Goal: Task Accomplishment & Management: Complete application form

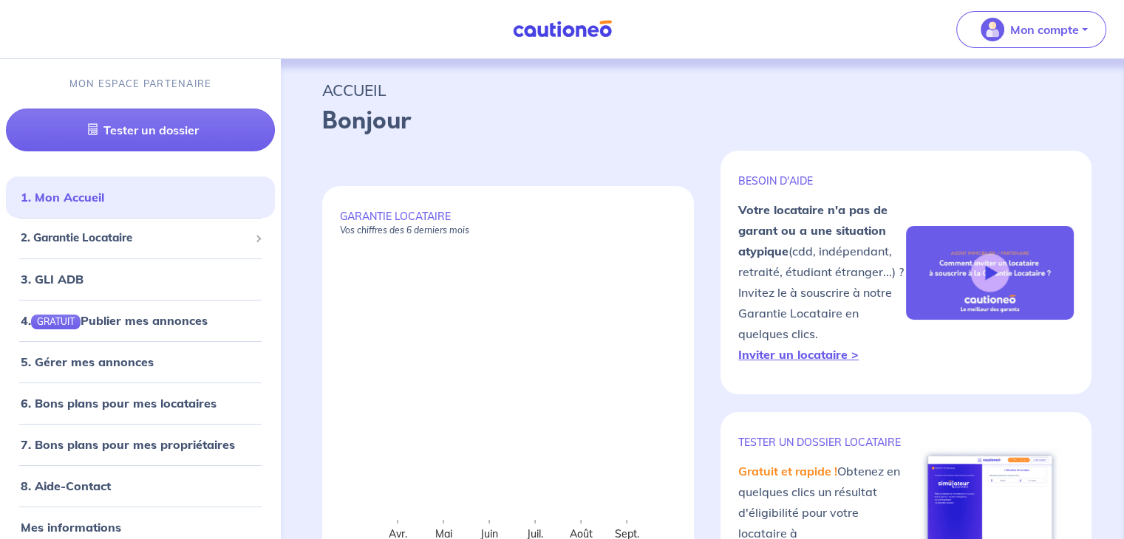
select select "FR"
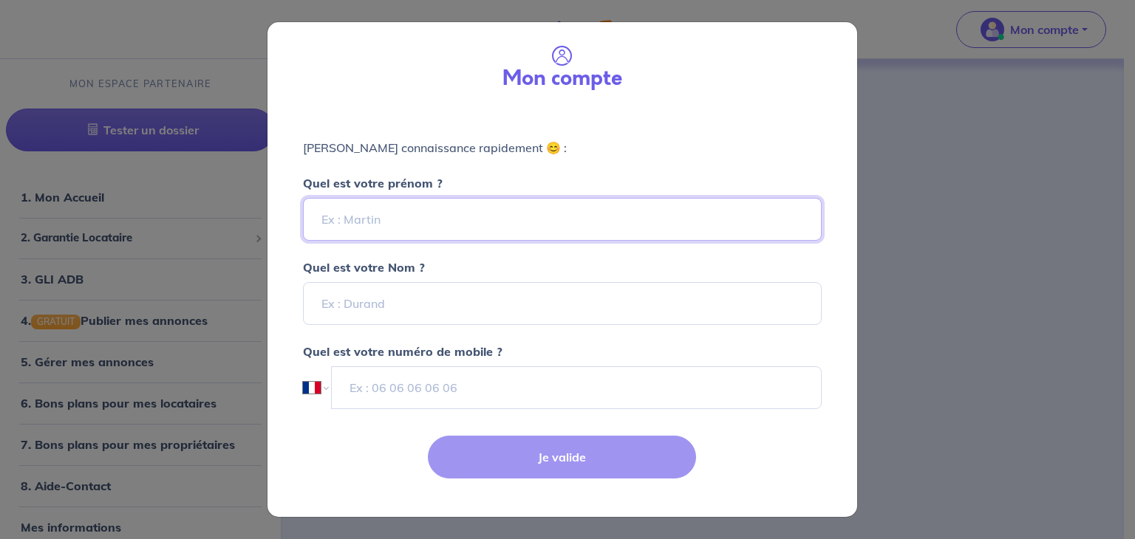
click at [387, 220] on input "Quel est votre prénom ?" at bounding box center [562, 219] width 519 height 43
type input "[PERSON_NAME]"
click at [405, 146] on p "[PERSON_NAME] connaissance rapidement 😊 :" at bounding box center [562, 148] width 519 height 18
click at [369, 308] on input "Quel est votre Nom ?" at bounding box center [562, 303] width 519 height 43
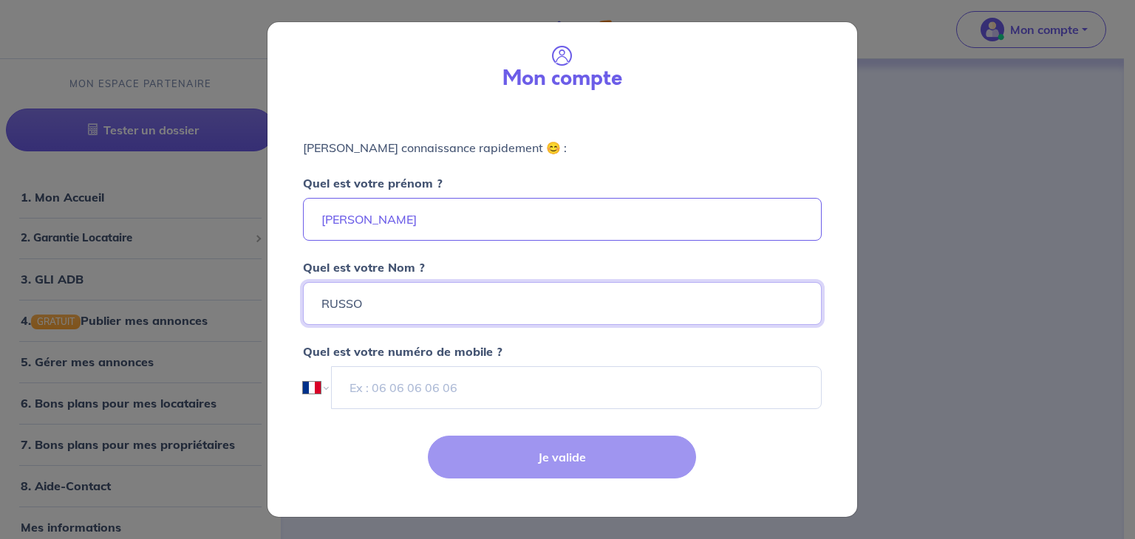
type input "RUSSO"
click at [540, 154] on p "[PERSON_NAME] connaissance rapidement 😊 :" at bounding box center [562, 148] width 519 height 18
click at [510, 383] on input "tel" at bounding box center [576, 387] width 490 height 43
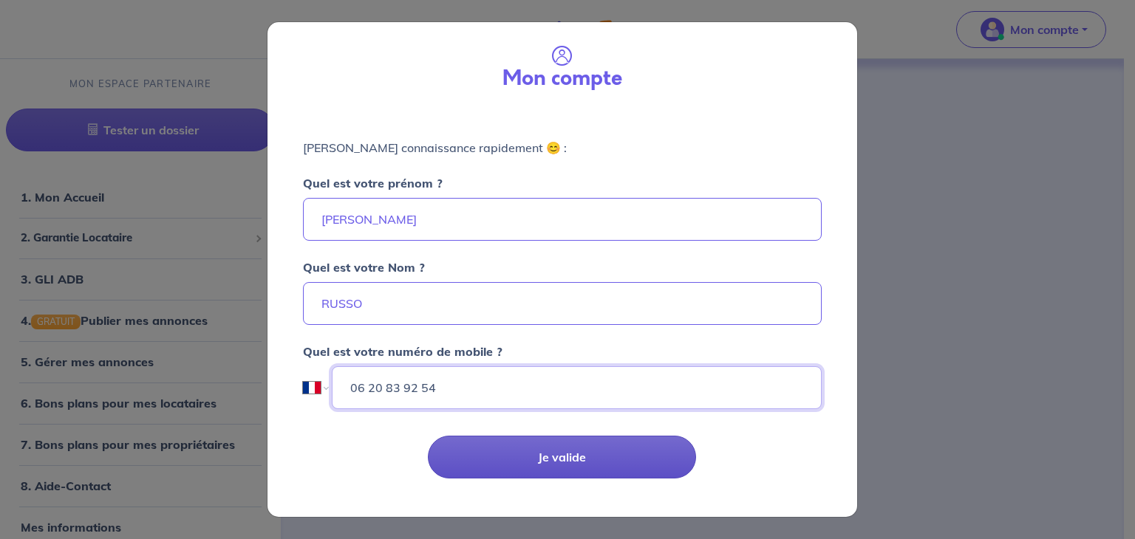
type input "06 20 83 92 54"
click at [556, 451] on button "Je valide" at bounding box center [562, 457] width 268 height 43
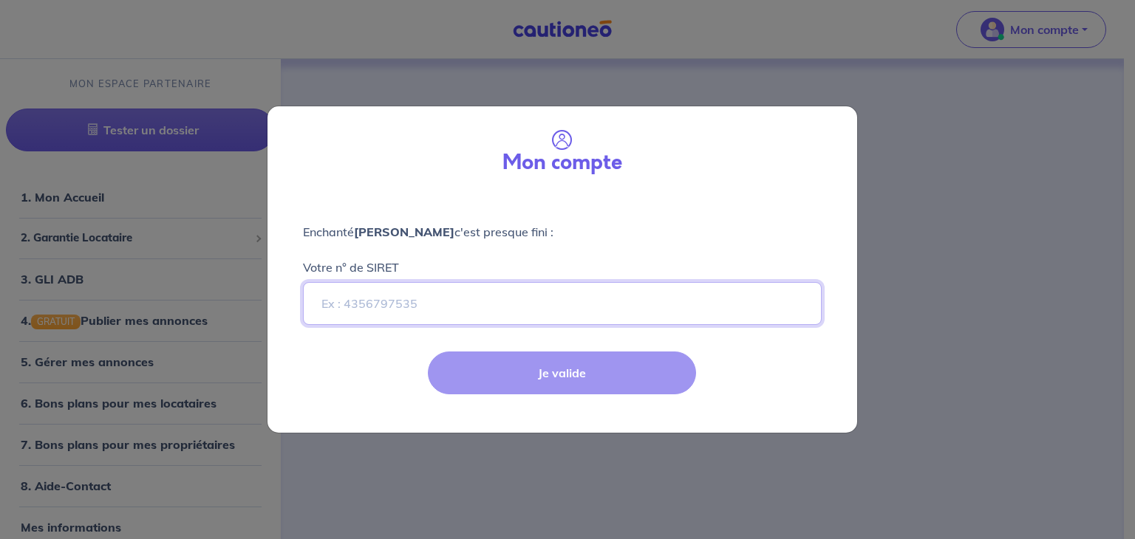
click at [455, 299] on input "Votre n° de SIRET" at bounding box center [562, 303] width 519 height 43
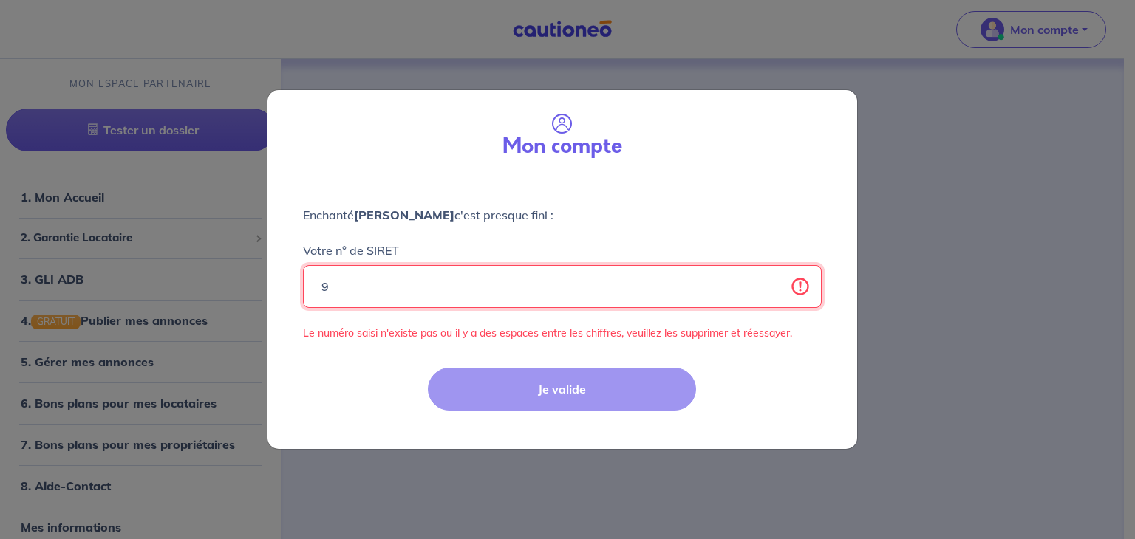
type input "978720639"
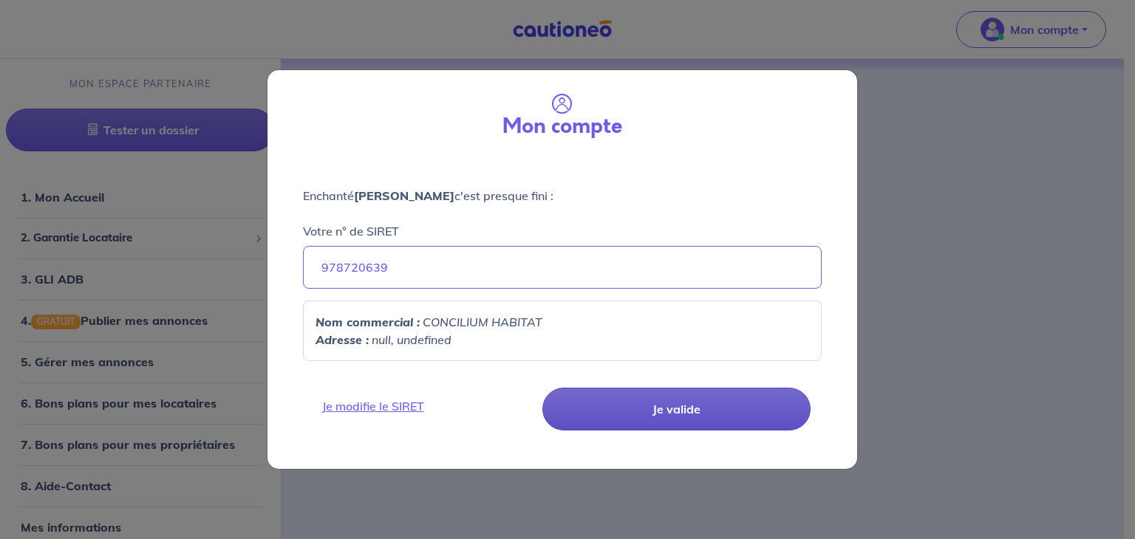
click at [695, 417] on button "Je valide" at bounding box center [676, 409] width 268 height 43
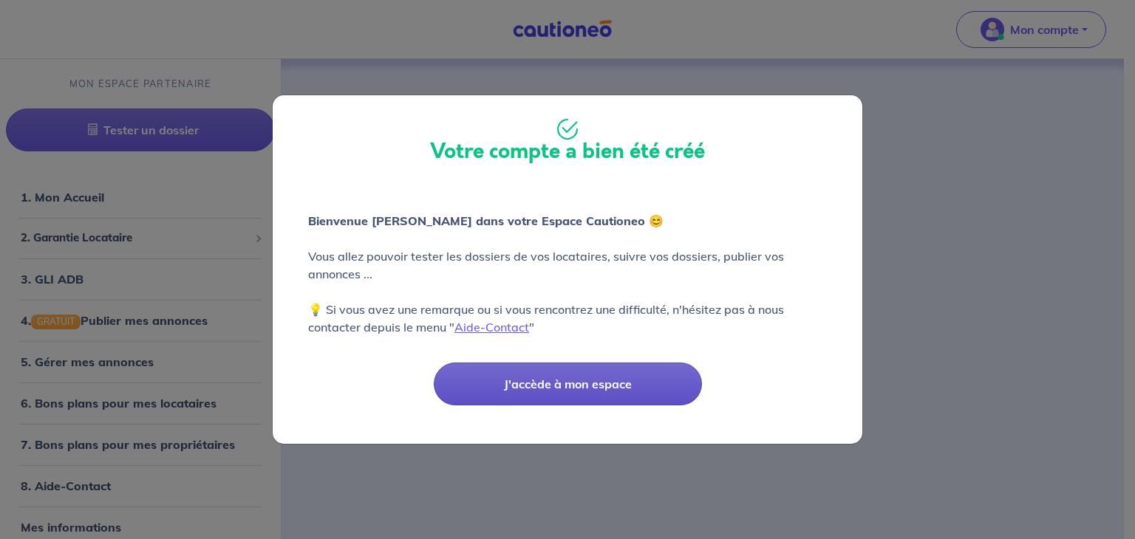
click at [559, 385] on button "J'accède à mon espace" at bounding box center [568, 384] width 268 height 43
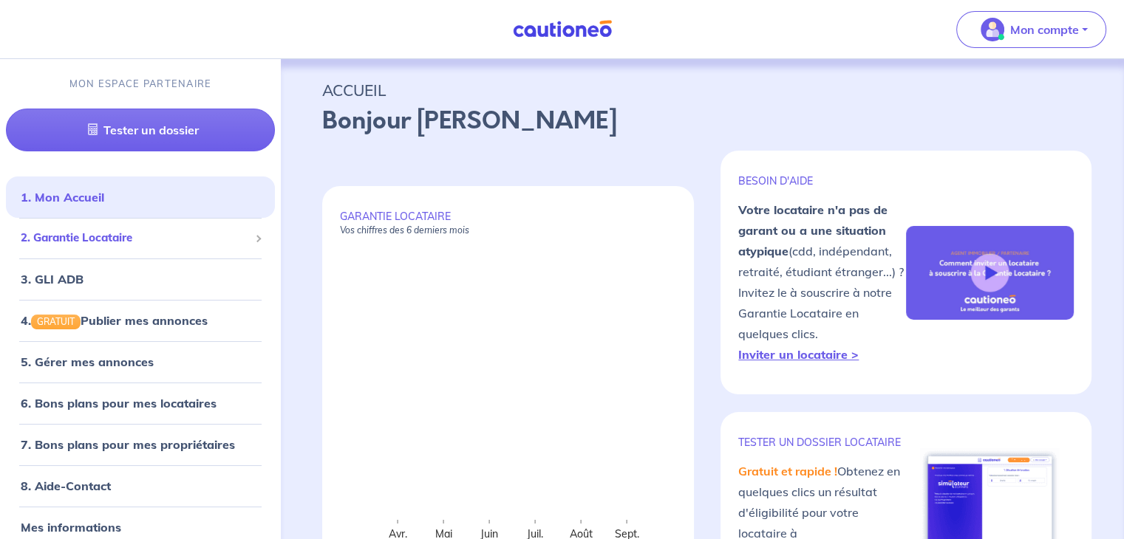
click at [154, 231] on span "2. Garantie Locataire" at bounding box center [135, 238] width 228 height 17
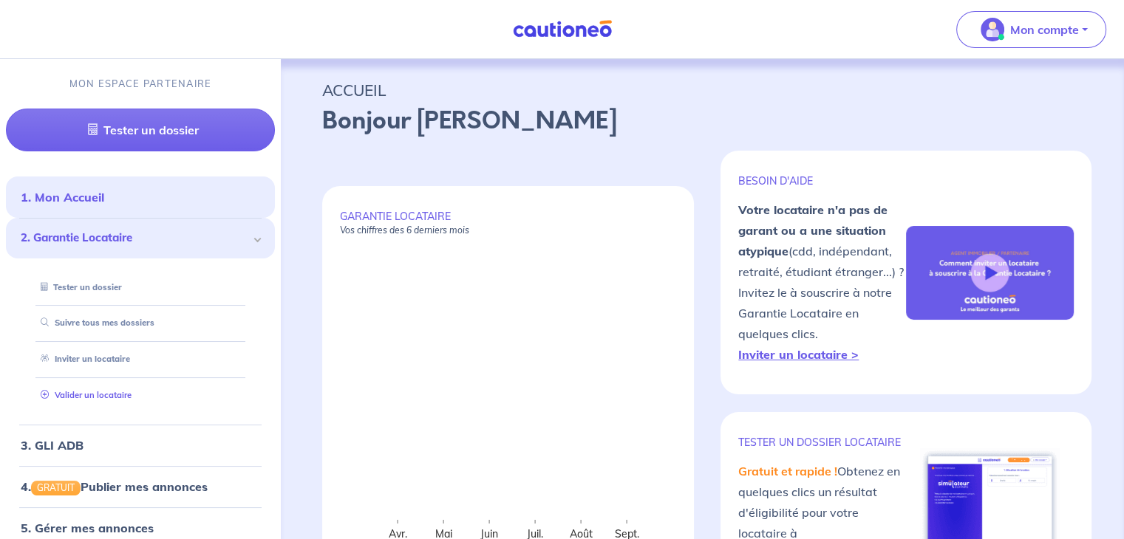
click at [122, 397] on link "Valider un locataire" at bounding box center [83, 395] width 97 height 10
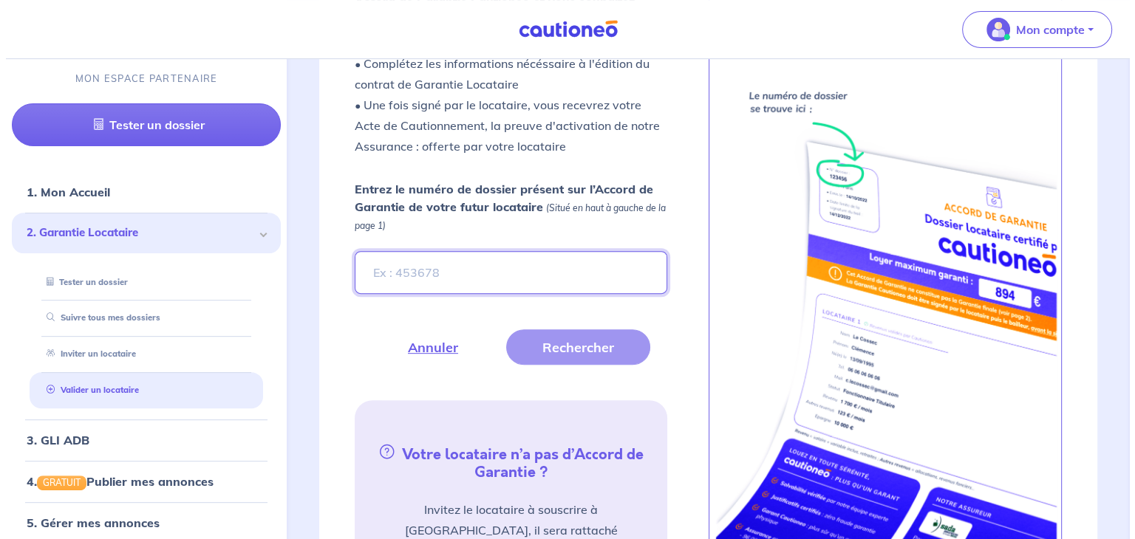
scroll to position [515, 0]
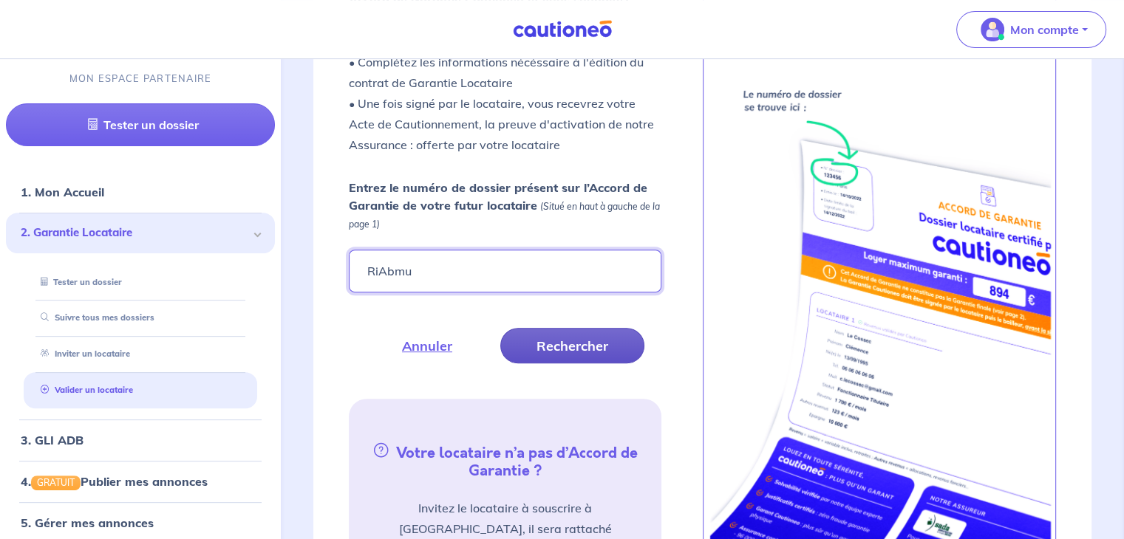
type input "RiAbmu"
click at [594, 330] on button "Rechercher" at bounding box center [572, 345] width 144 height 35
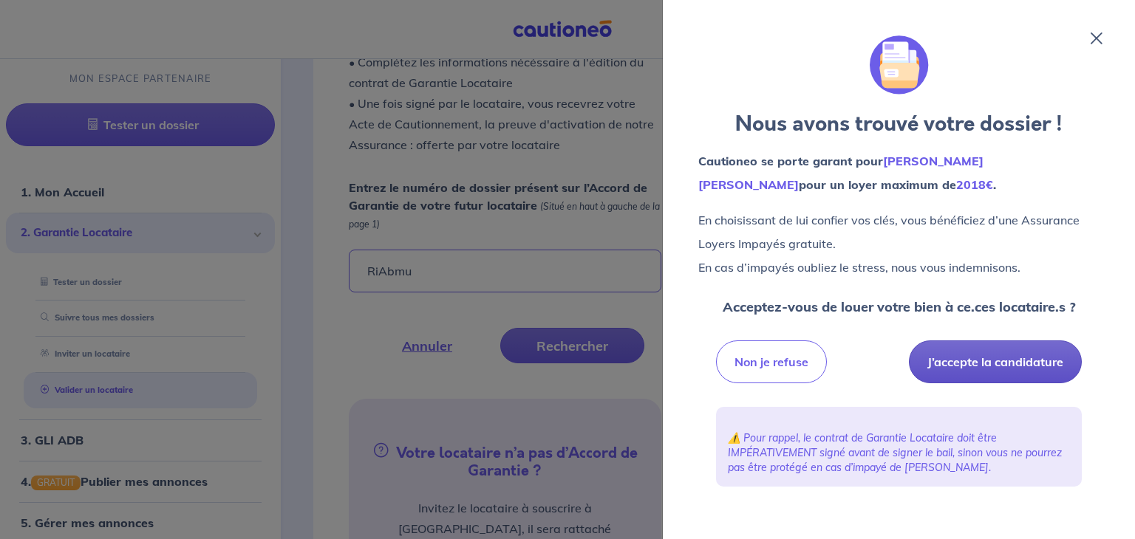
click at [1040, 361] on button "J’accepte la candidature" at bounding box center [995, 362] width 173 height 43
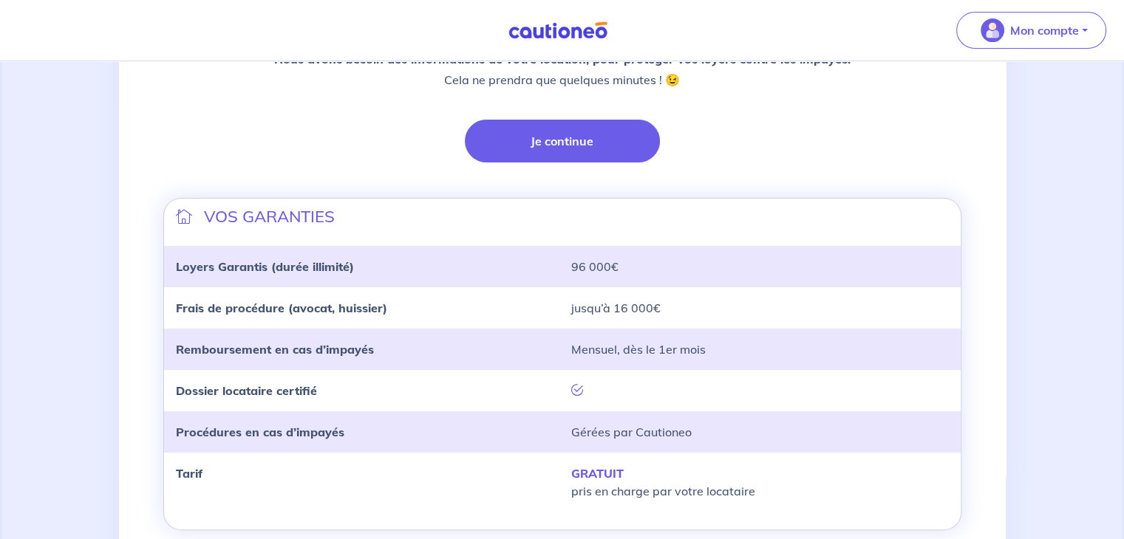
scroll to position [296, 0]
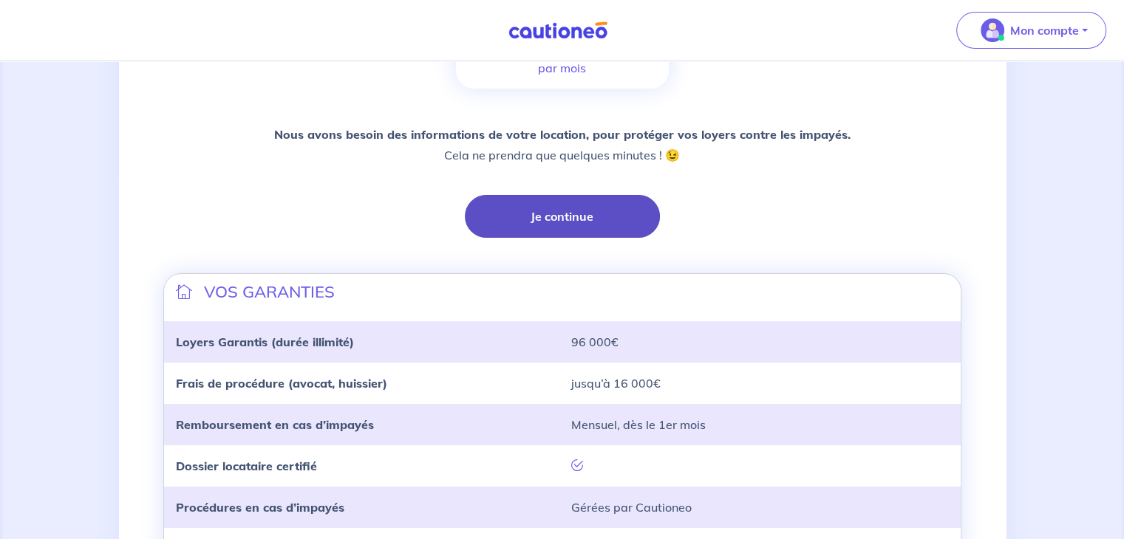
click at [567, 223] on button "Je continue" at bounding box center [562, 216] width 195 height 43
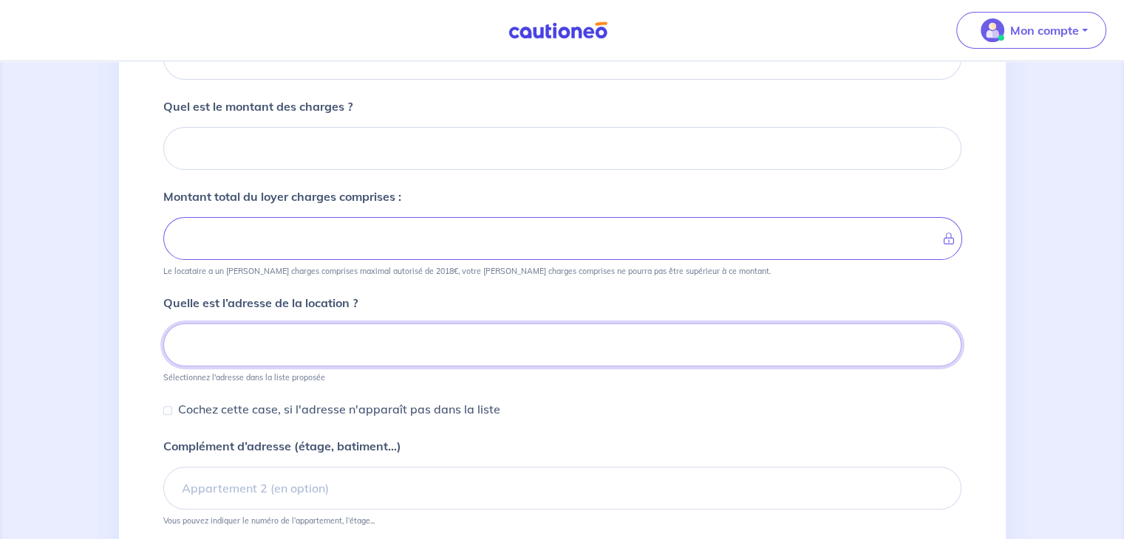
scroll to position [116, 0]
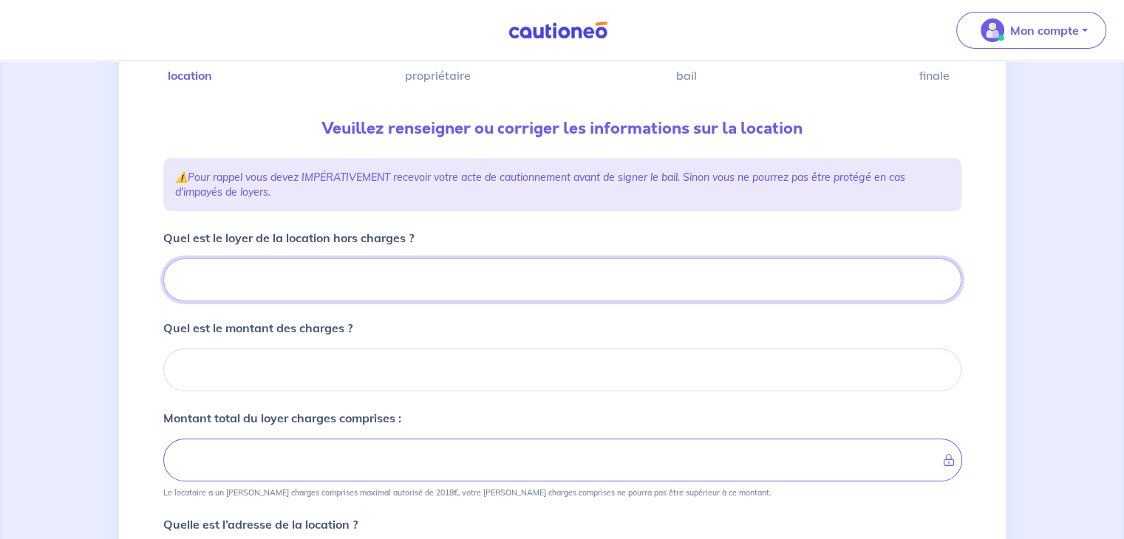
click at [273, 281] on input "Quel est le loyer de la location hors charges ?" at bounding box center [562, 280] width 798 height 43
click at [266, 277] on input "Quel est le loyer de la location hors charges ?" at bounding box center [562, 280] width 798 height 43
type input "90"
type input "900"
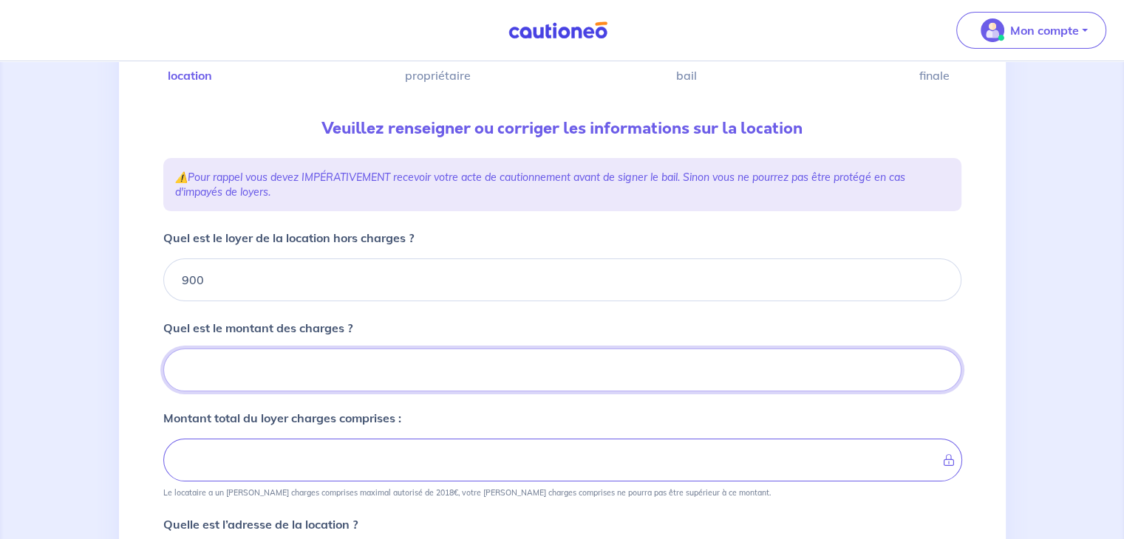
click at [290, 372] on input "Quel est le montant des charges ?" at bounding box center [562, 370] width 798 height 43
type input "80"
type input "980"
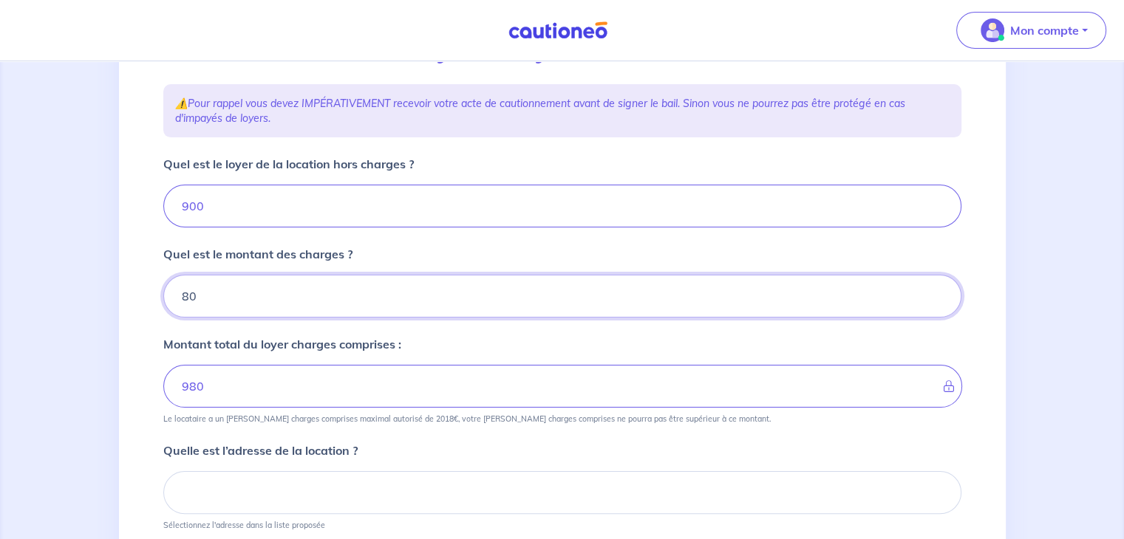
scroll to position [338, 0]
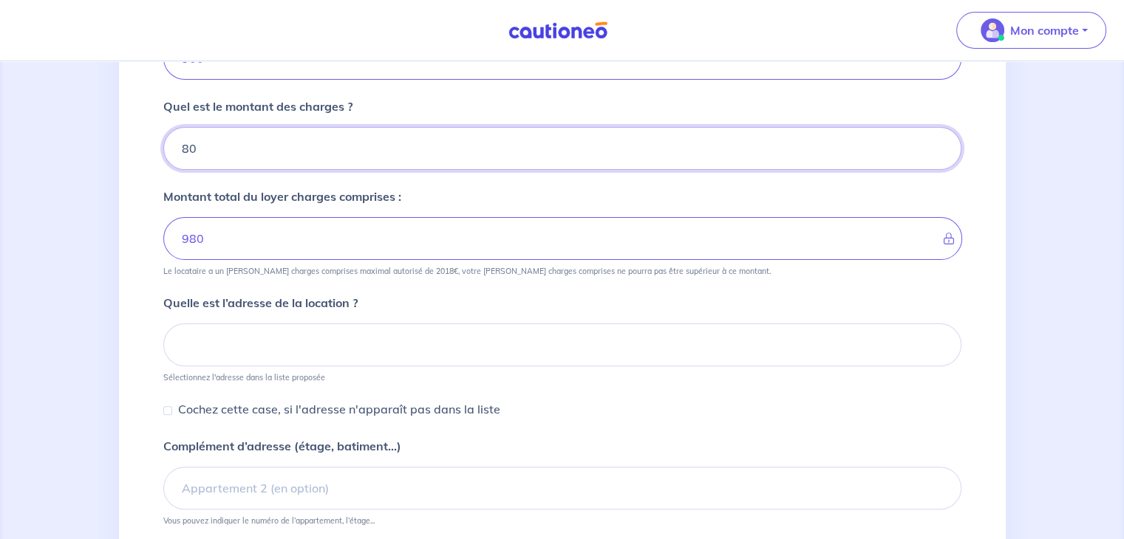
type input "80"
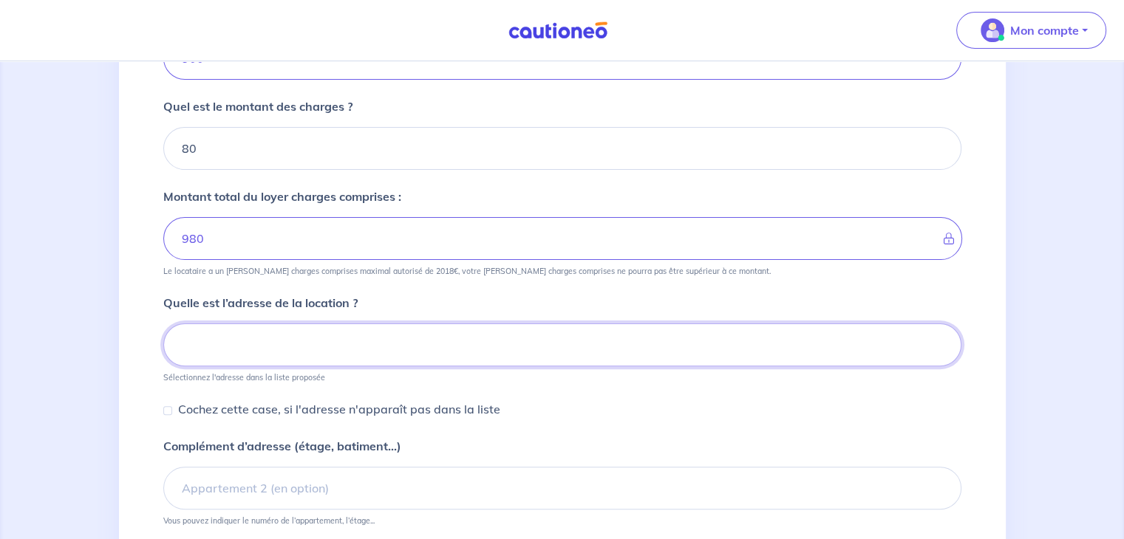
click at [301, 344] on input at bounding box center [562, 345] width 798 height 43
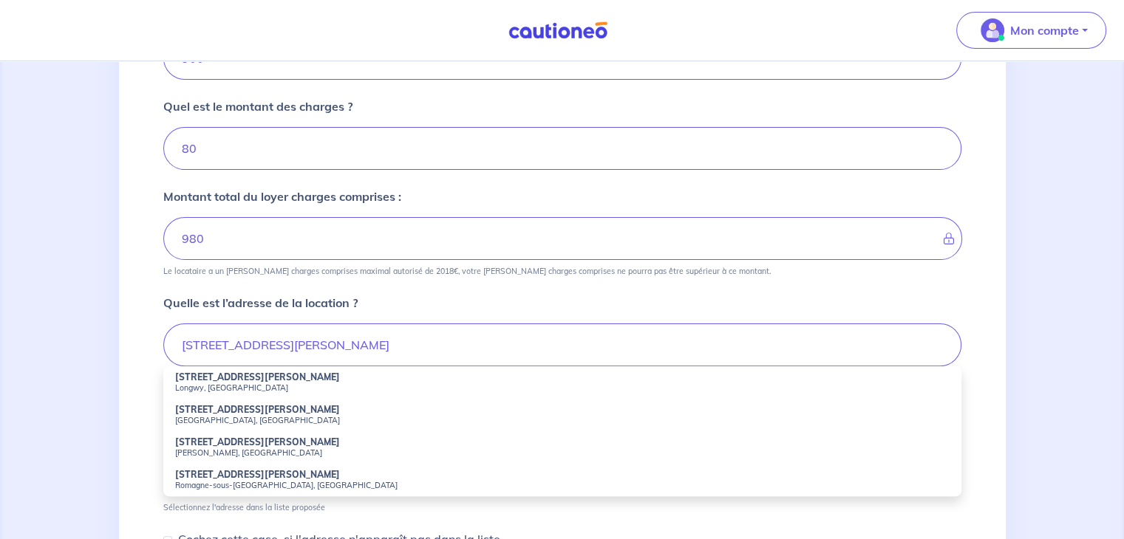
click at [273, 375] on strong "1 Avenue de Saintignon" at bounding box center [257, 377] width 165 height 11
type input "1 Avenue de Saintignon, Longwy, France"
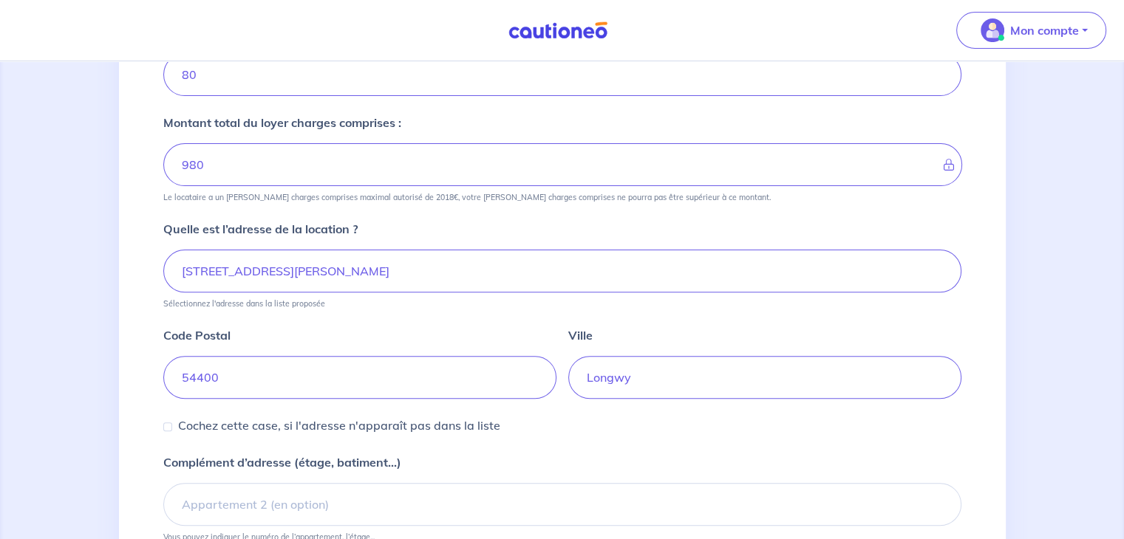
scroll to position [556, 0]
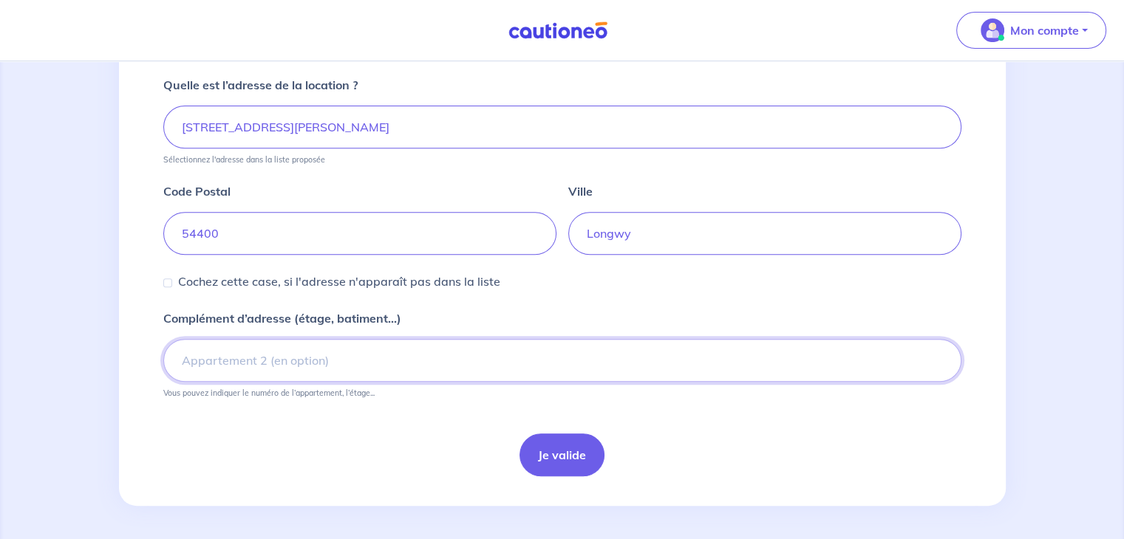
click at [298, 357] on input "Complément d’adresse (étage, batiment...)" at bounding box center [562, 360] width 798 height 43
type input "Appartement 2eme etage"
click at [567, 459] on button "Je valide" at bounding box center [561, 455] width 85 height 43
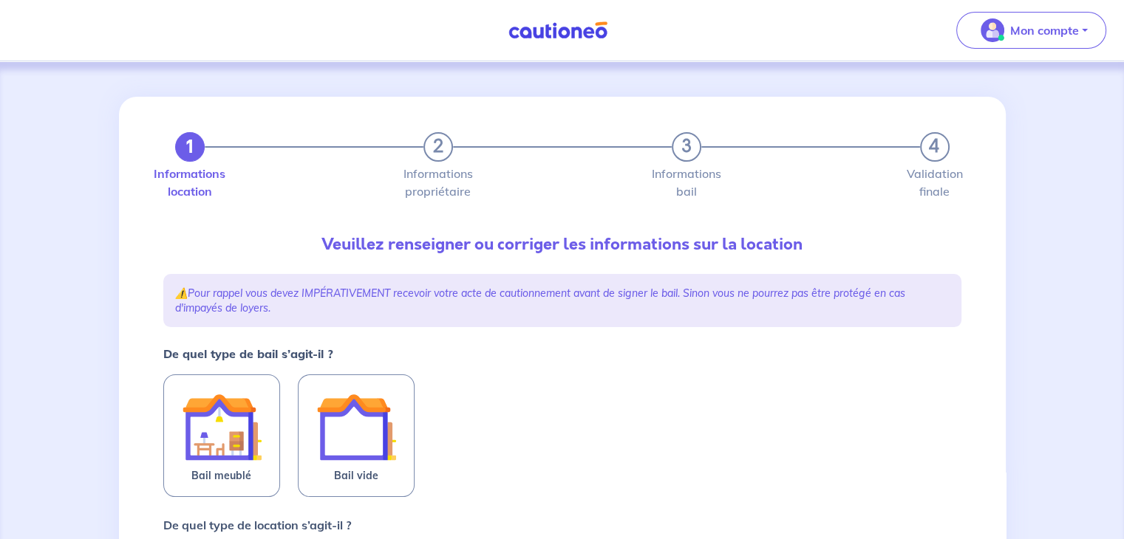
scroll to position [74, 0]
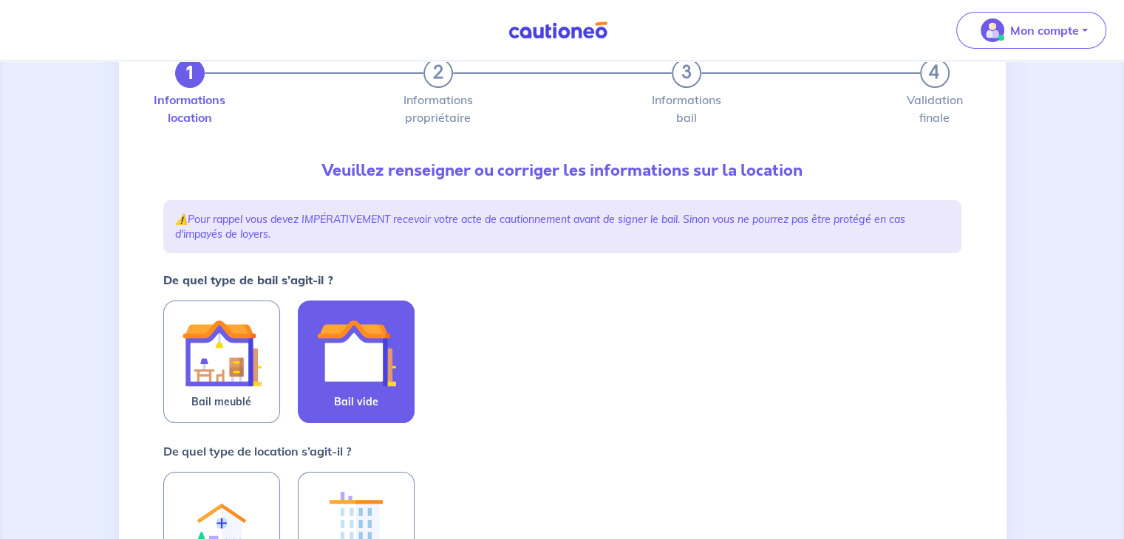
click at [337, 349] on img at bounding box center [356, 353] width 80 height 80
click at [0, 0] on input "Bail vide" at bounding box center [0, 0] width 0 height 0
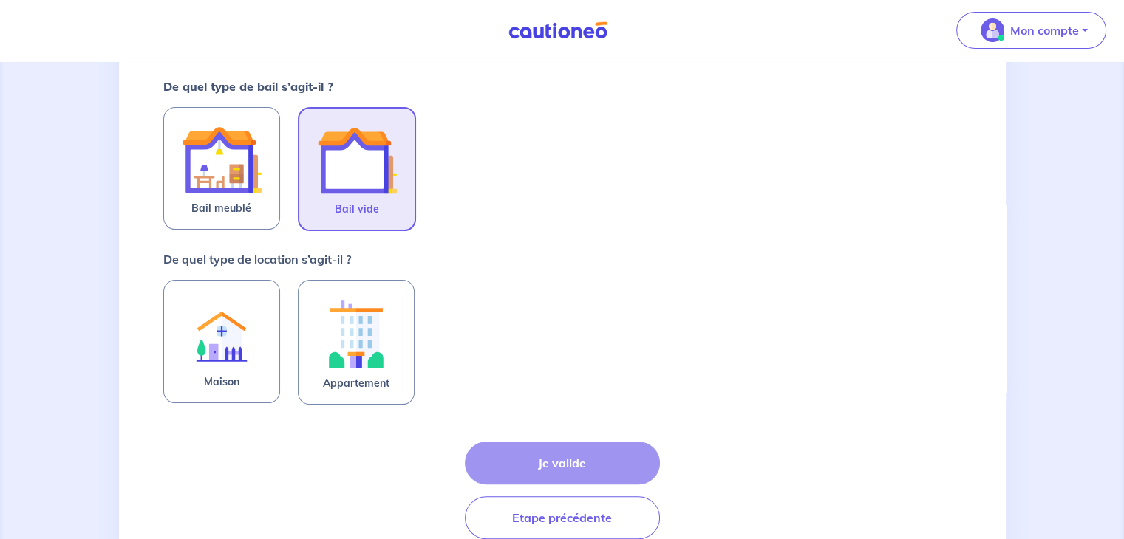
scroll to position [296, 0]
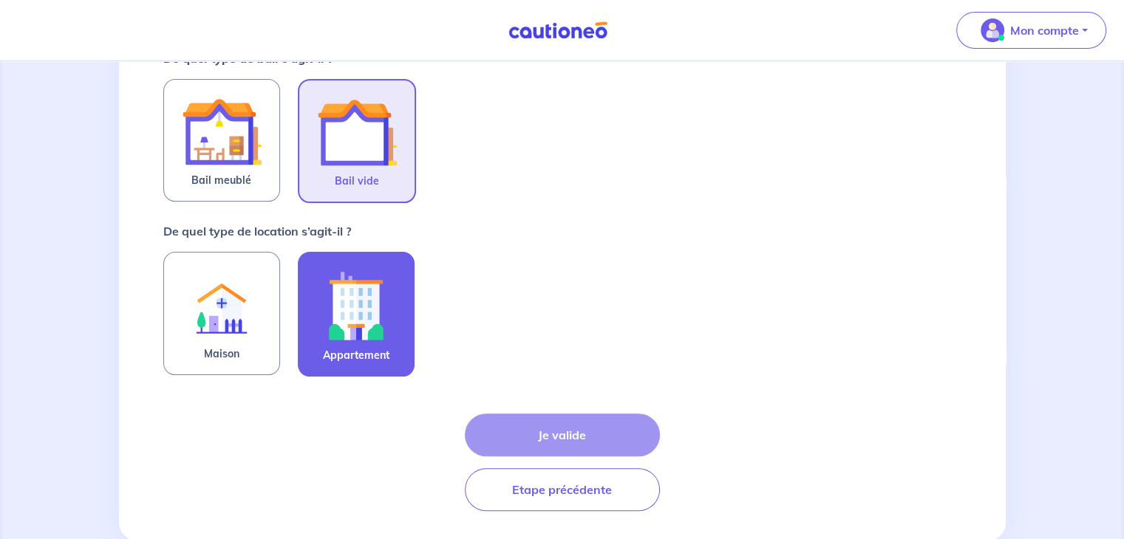
click at [396, 309] on label "Appartement" at bounding box center [356, 314] width 117 height 125
click at [0, 0] on input "Appartement" at bounding box center [0, 0] width 0 height 0
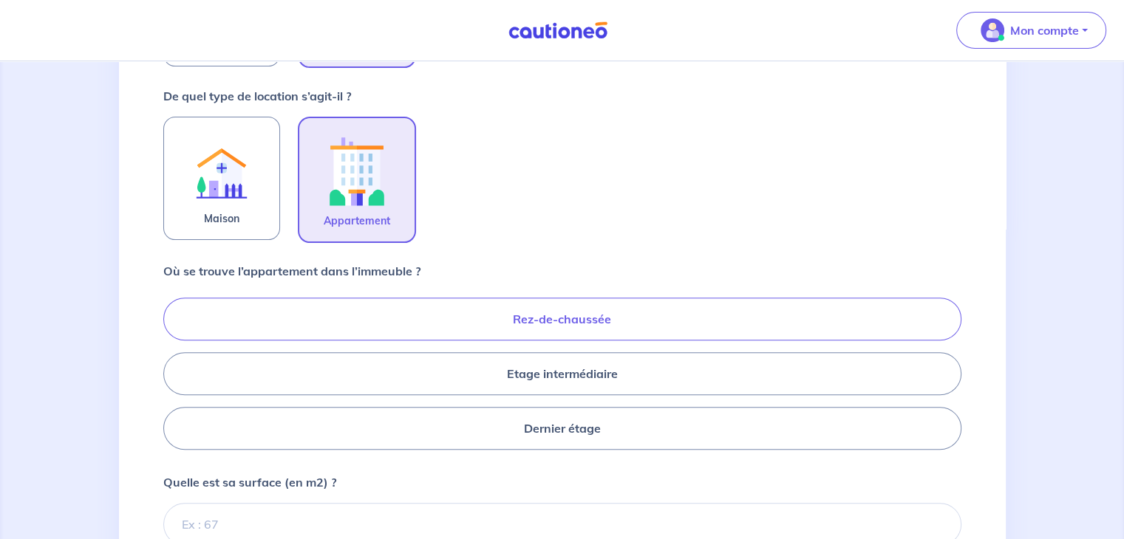
scroll to position [443, 0]
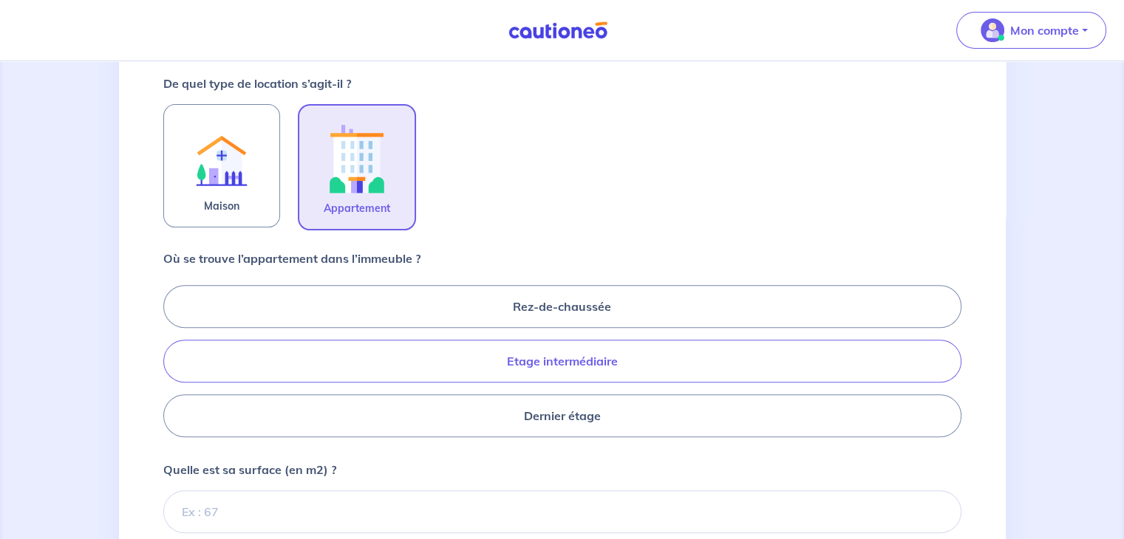
click at [562, 358] on label "Etage intermédiaire" at bounding box center [562, 361] width 798 height 43
click at [173, 358] on input "Etage intermédiaire" at bounding box center [168, 361] width 10 height 10
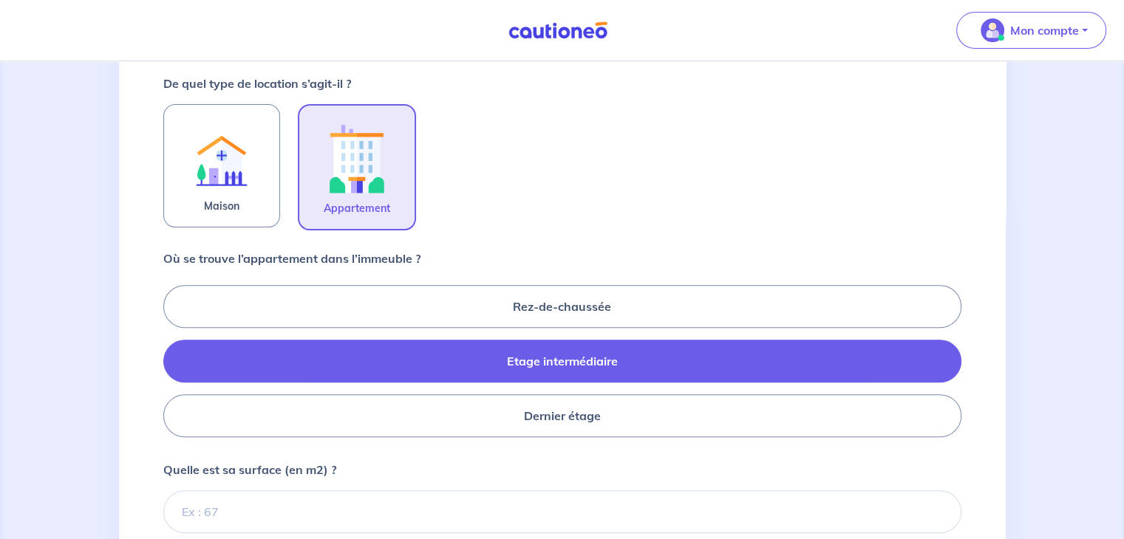
radio input "true"
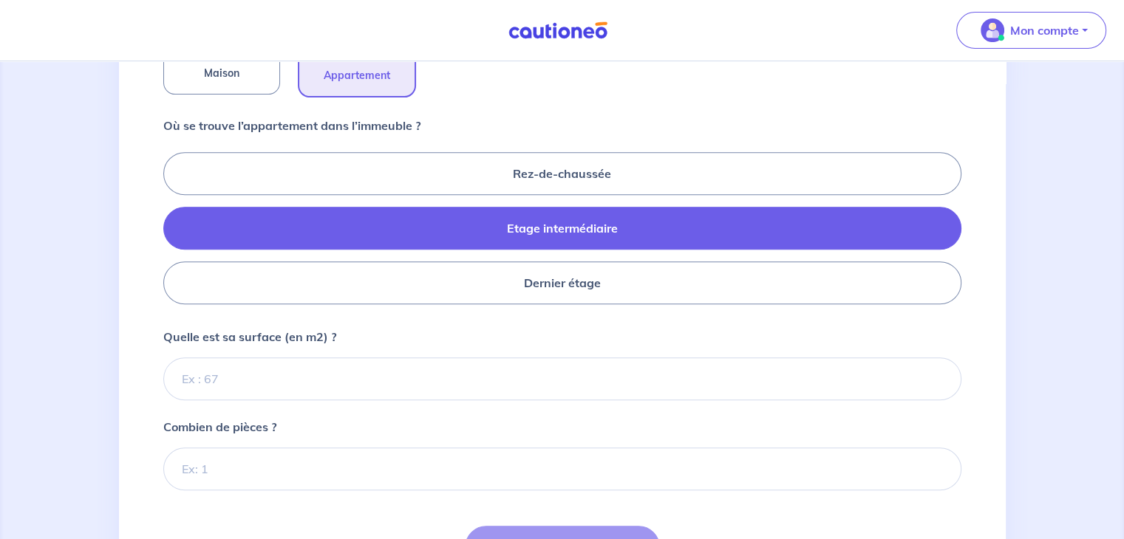
scroll to position [591, 0]
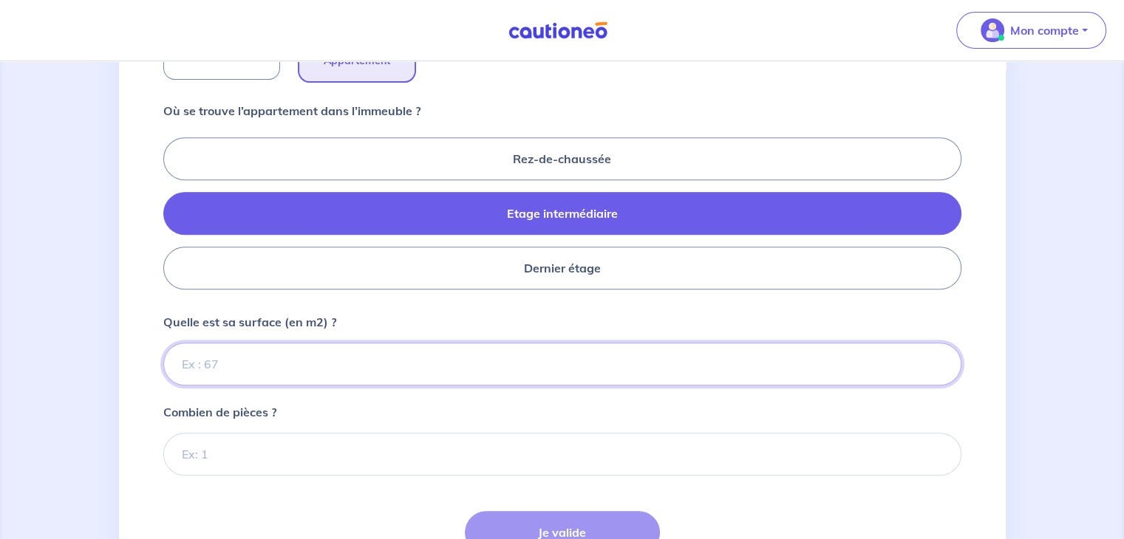
click at [212, 359] on input "Quelle est sa surface (en m2) ?" at bounding box center [562, 364] width 798 height 43
type input "103.5"
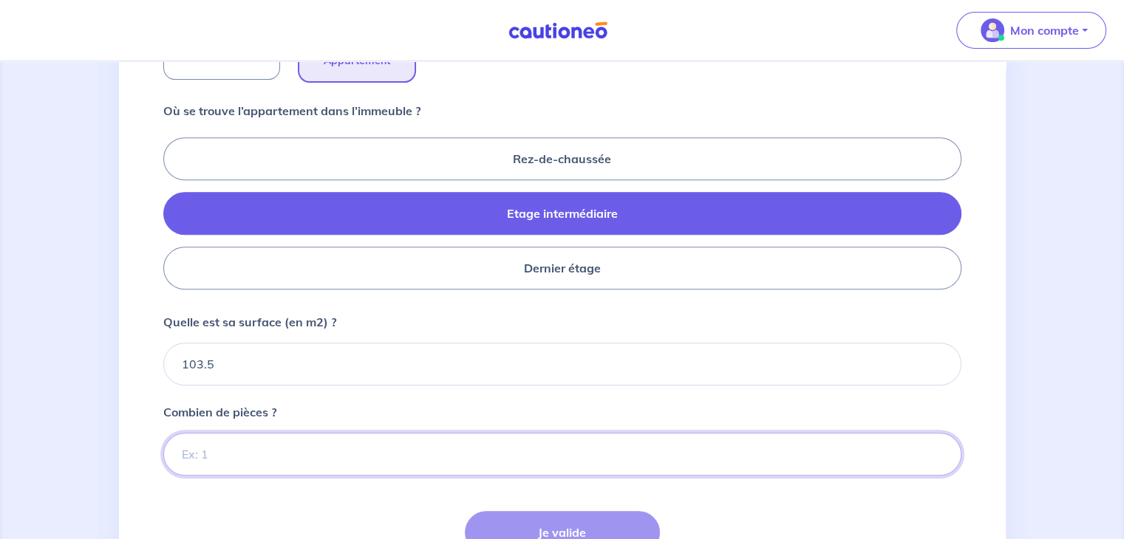
click at [250, 441] on input "Combien de pièces ?" at bounding box center [562, 454] width 798 height 43
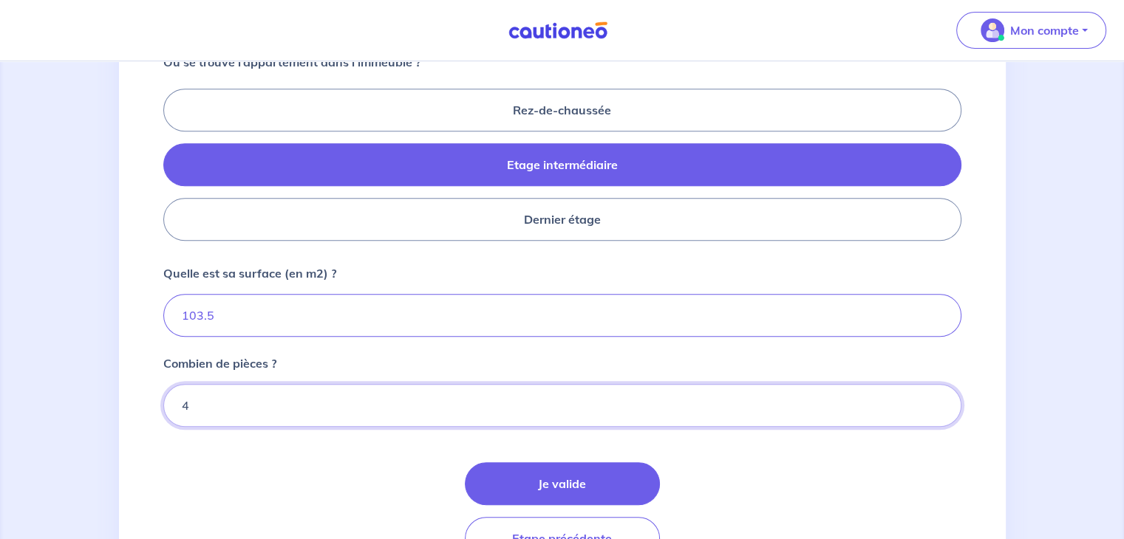
scroll to position [665, 0]
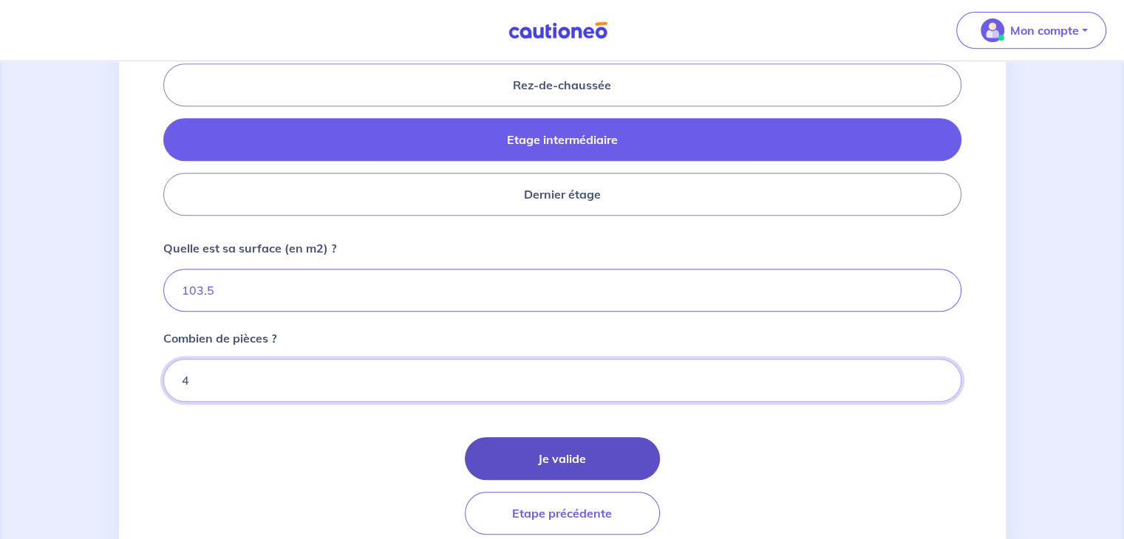
type input "4"
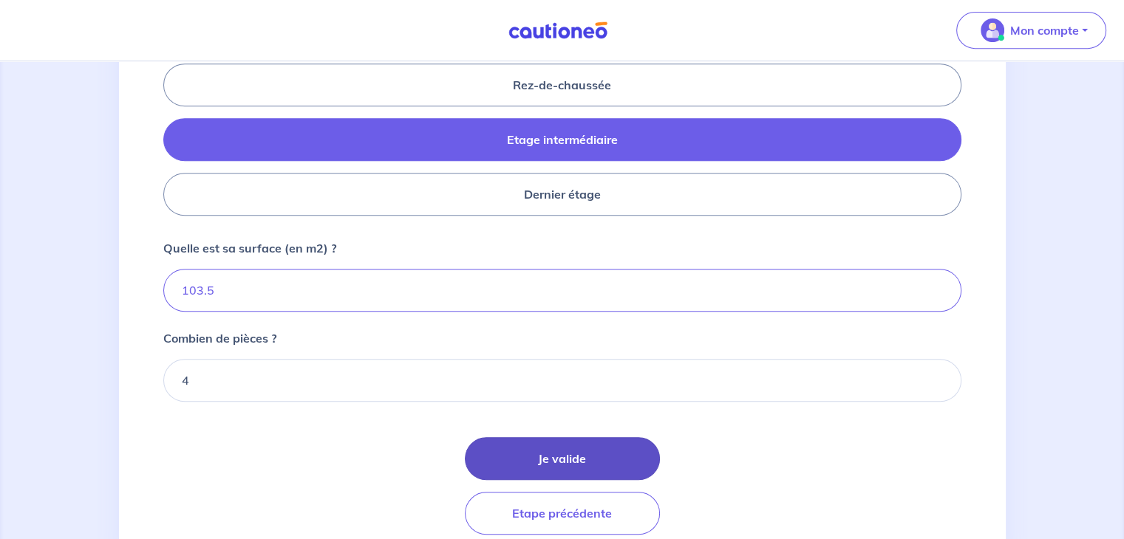
click at [599, 443] on button "Je valide" at bounding box center [562, 458] width 195 height 43
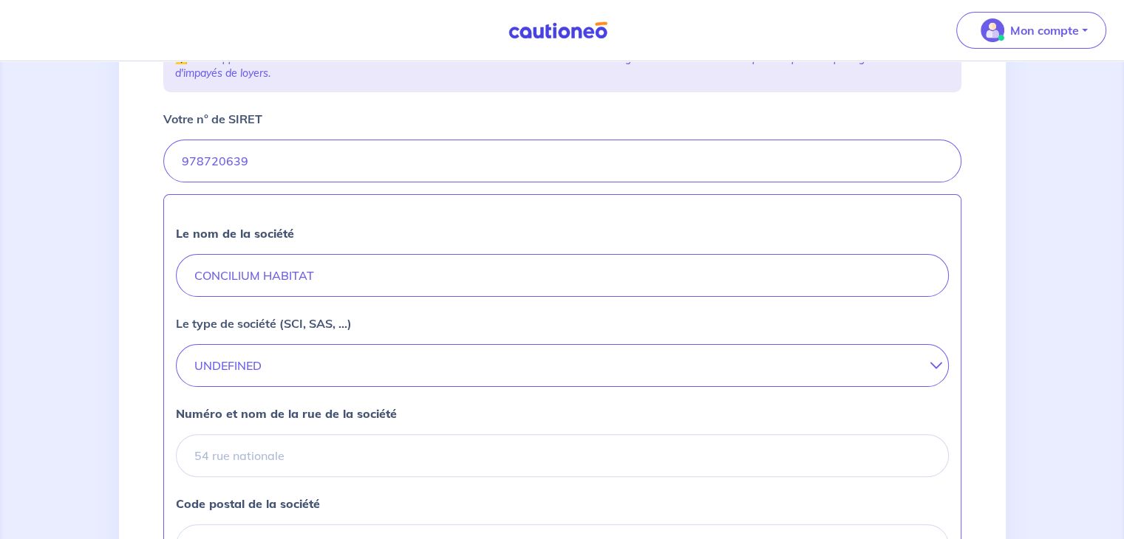
scroll to position [369, 0]
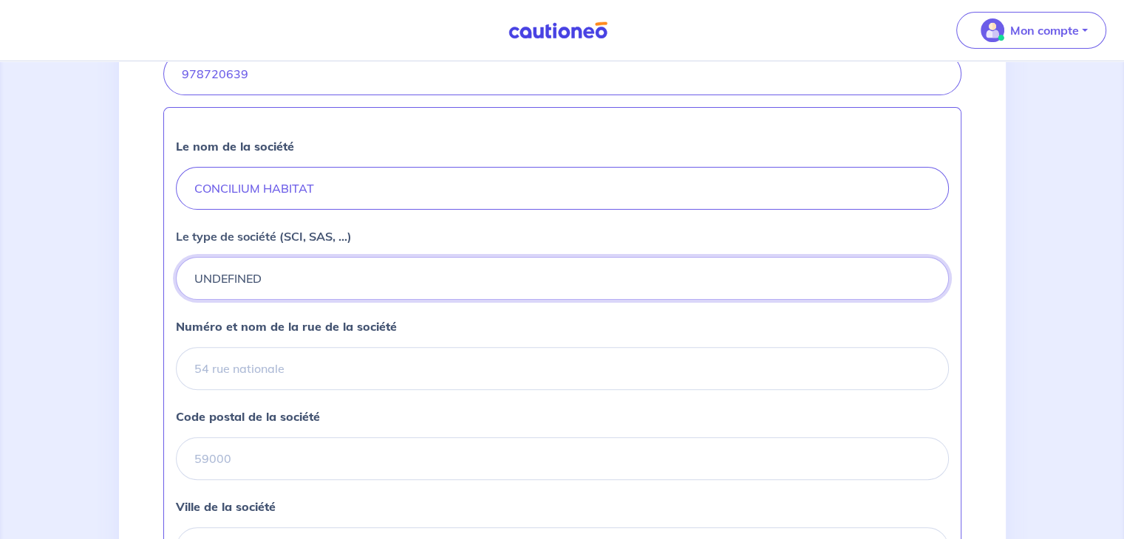
click at [233, 270] on button "UNDEFINED" at bounding box center [562, 278] width 773 height 43
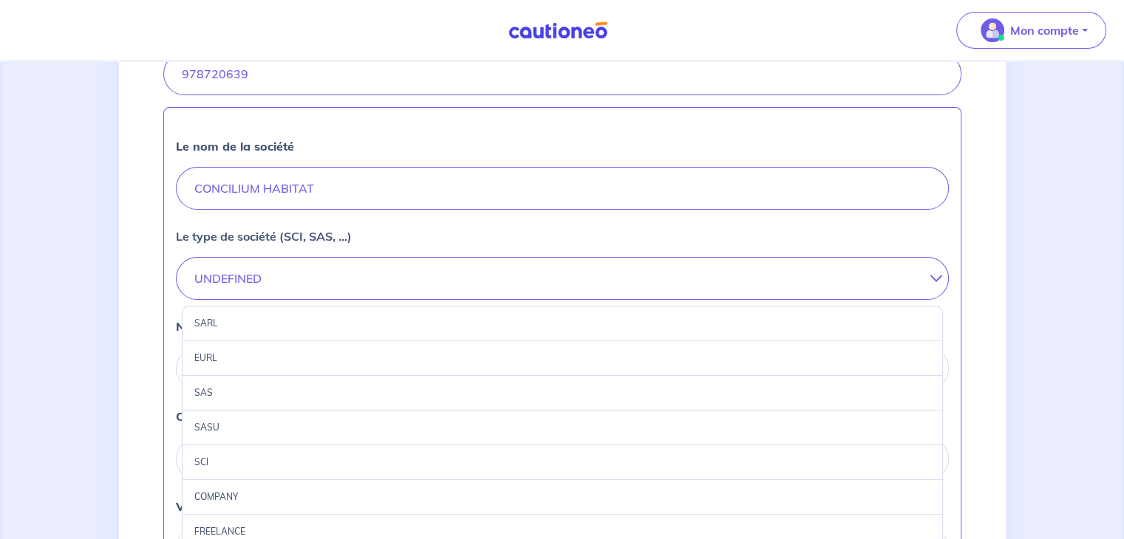
click at [211, 428] on div "SASU" at bounding box center [562, 428] width 761 height 35
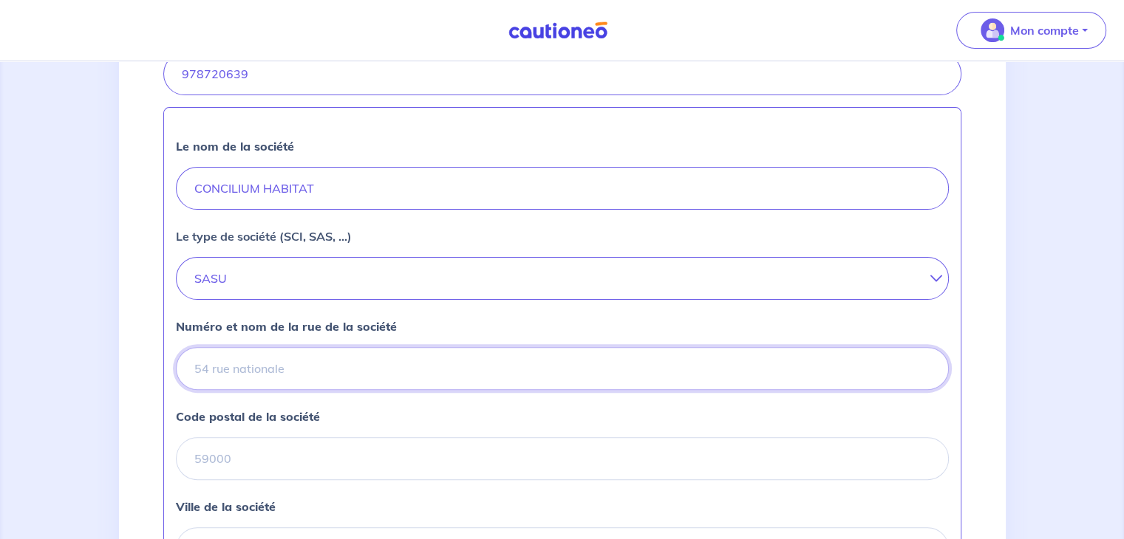
click at [250, 363] on input "Numéro et nom de la rue de la société" at bounding box center [562, 368] width 773 height 43
type input "11 esplanade de la liberté"
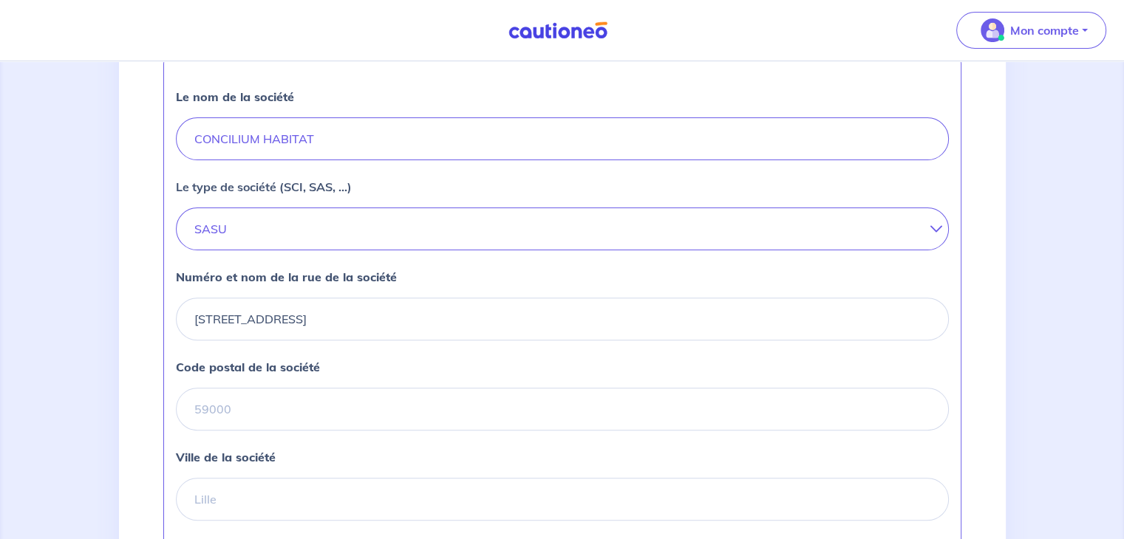
scroll to position [443, 0]
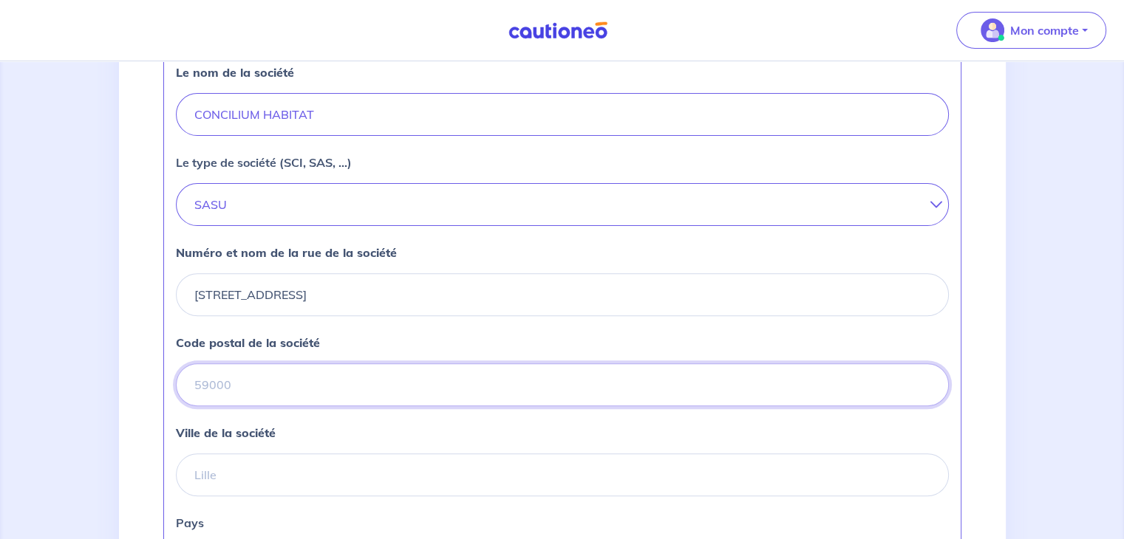
click at [270, 380] on input "Code postal de la société" at bounding box center [562, 385] width 773 height 43
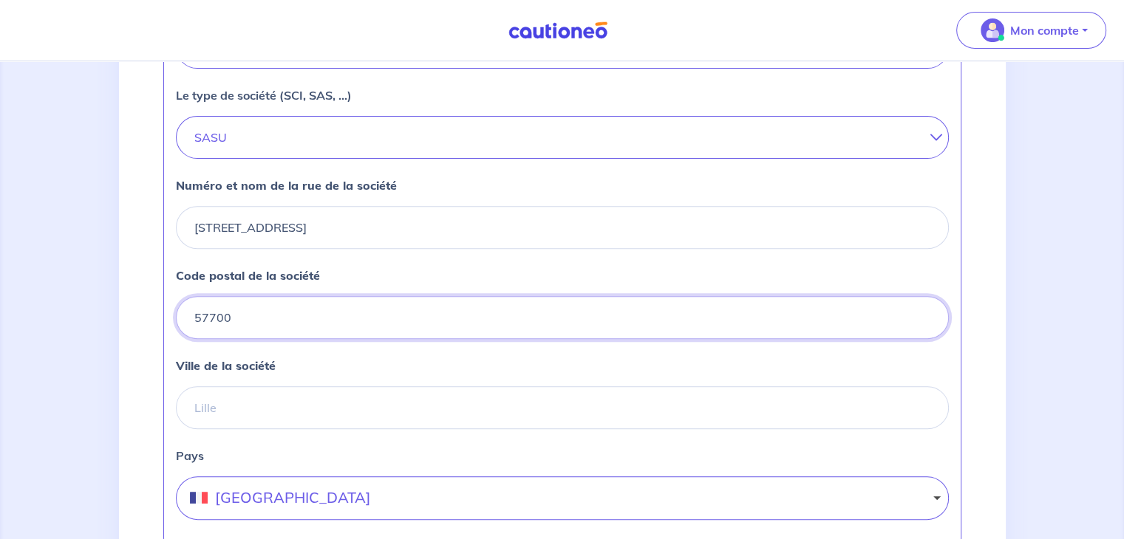
scroll to position [591, 0]
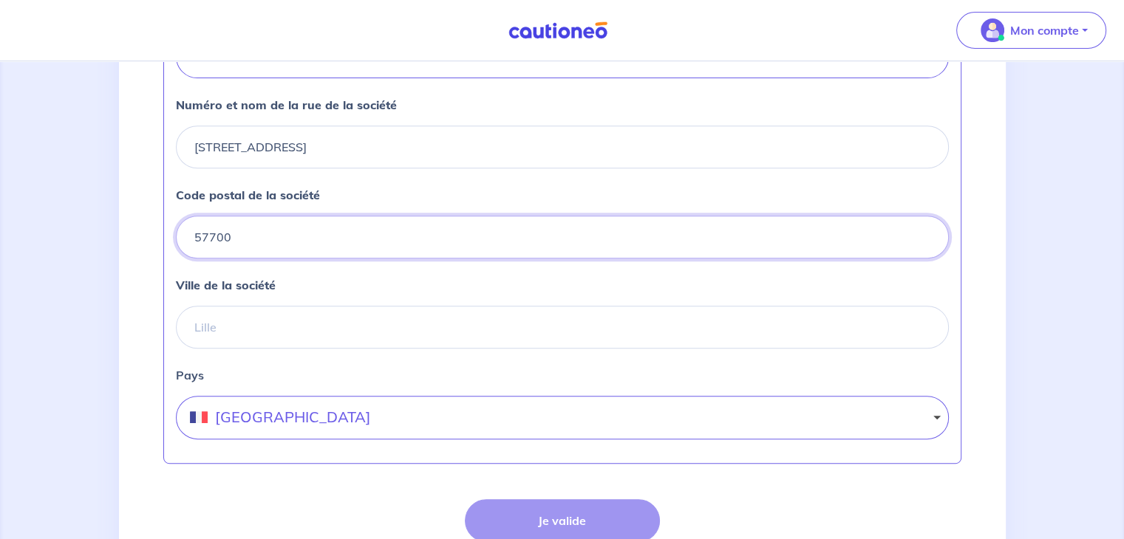
type input "57700"
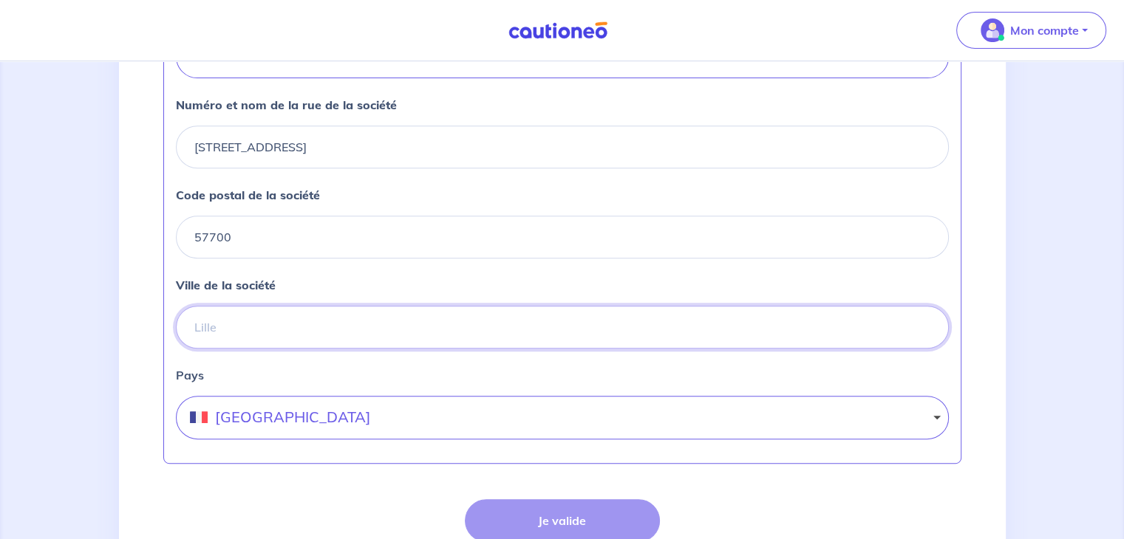
click at [258, 327] on input "Ville de la société" at bounding box center [562, 327] width 773 height 43
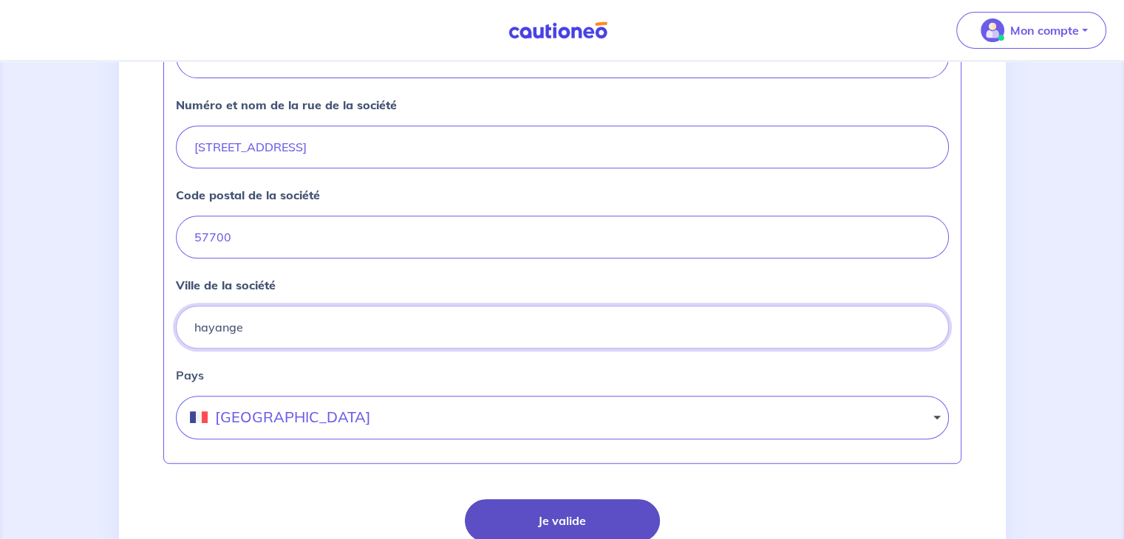
type input "hayange"
click at [603, 522] on button "Je valide" at bounding box center [562, 520] width 195 height 43
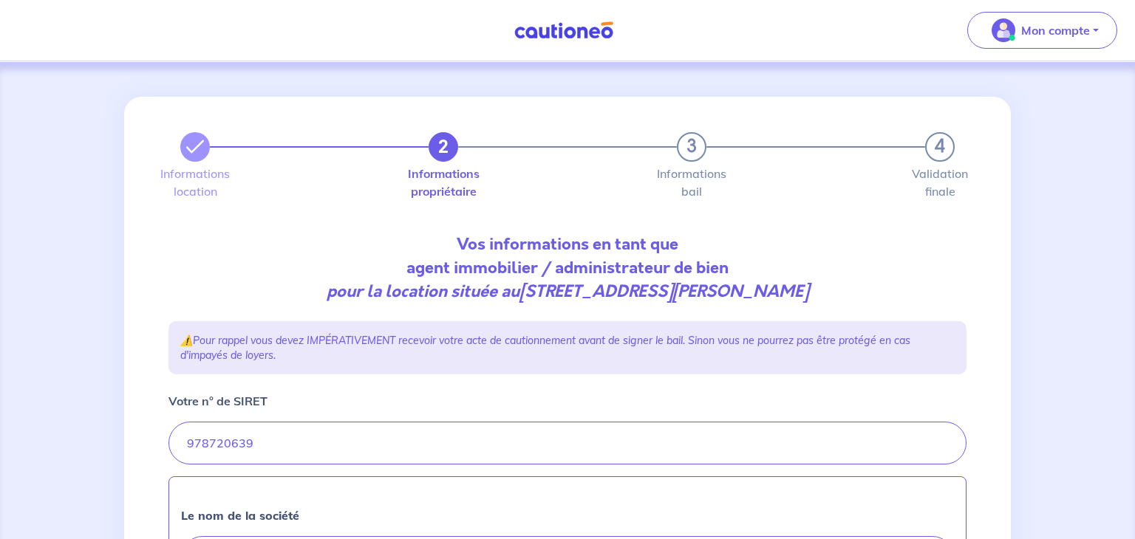
select select "FR"
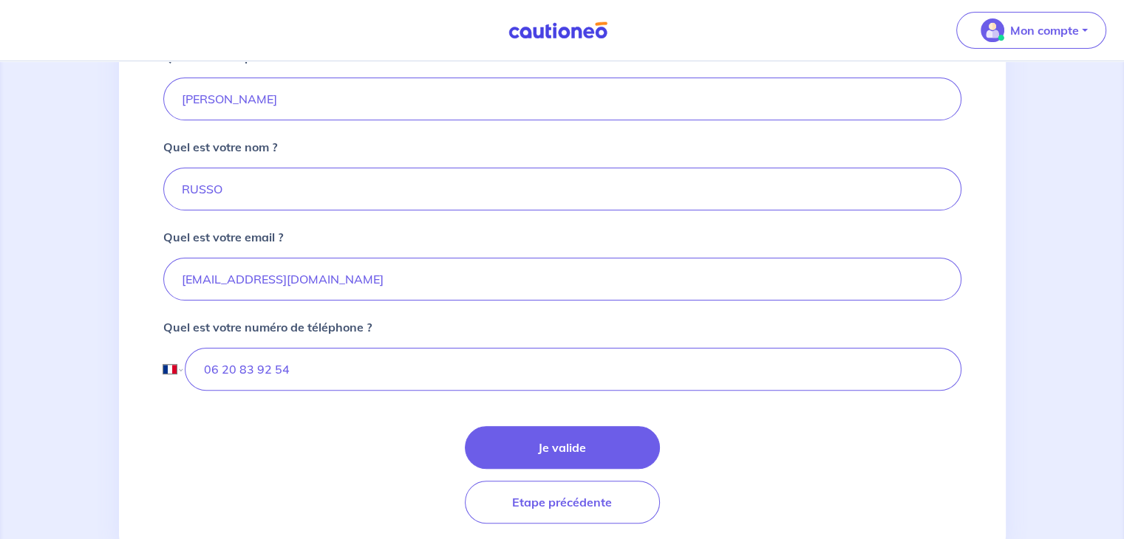
scroll to position [369, 0]
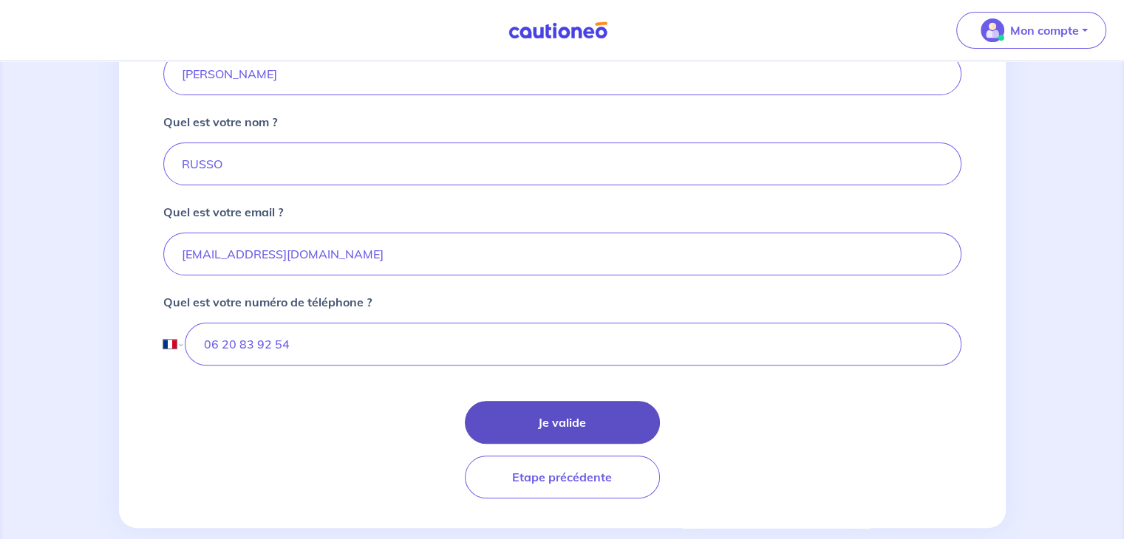
click at [564, 424] on button "Je valide" at bounding box center [562, 422] width 195 height 43
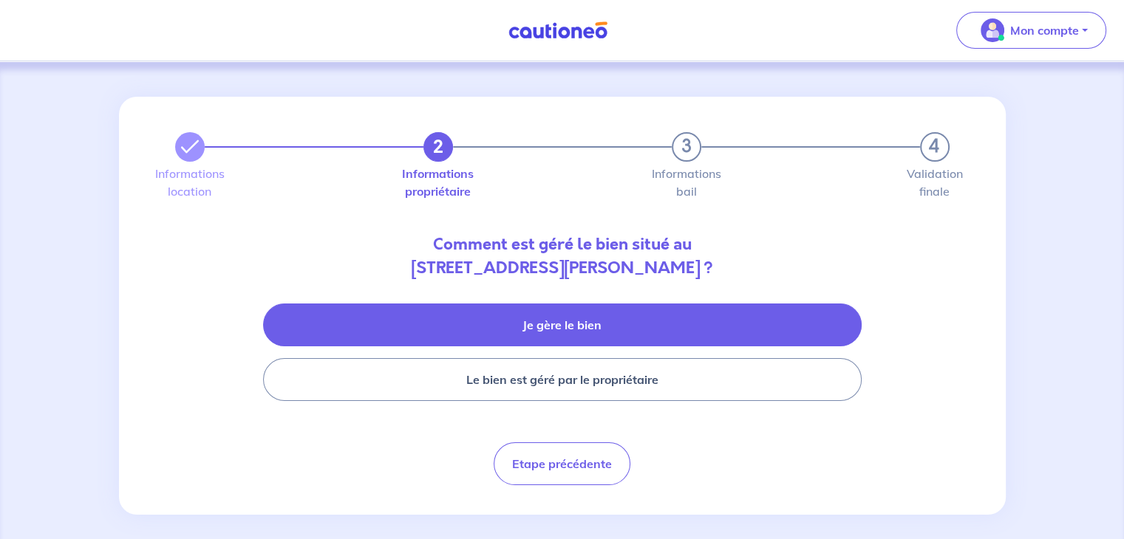
click at [580, 316] on button "Je gère le bien" at bounding box center [562, 325] width 598 height 43
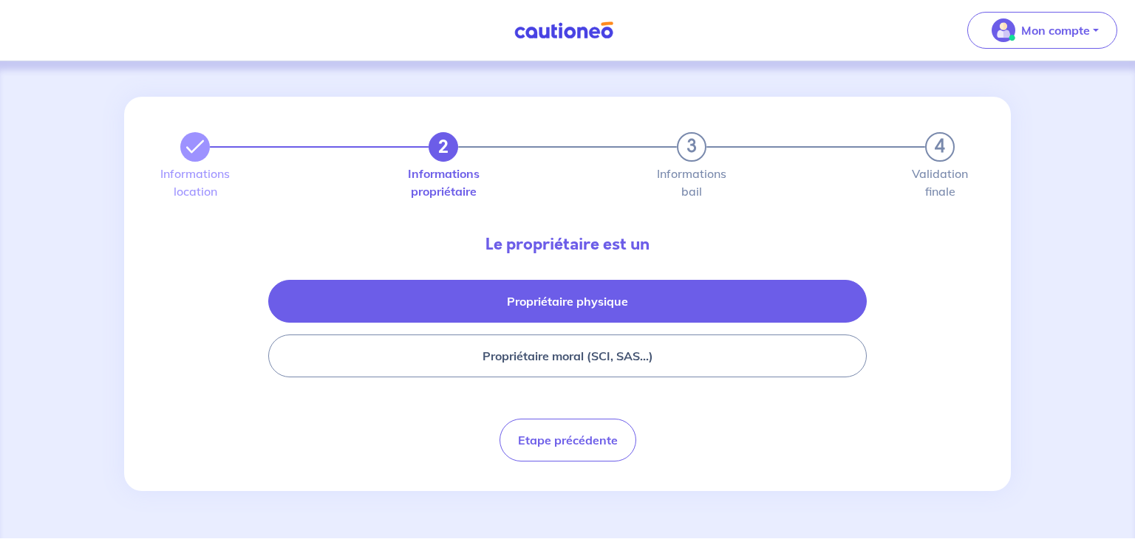
click at [578, 305] on button "Propriétaire physique" at bounding box center [567, 301] width 598 height 43
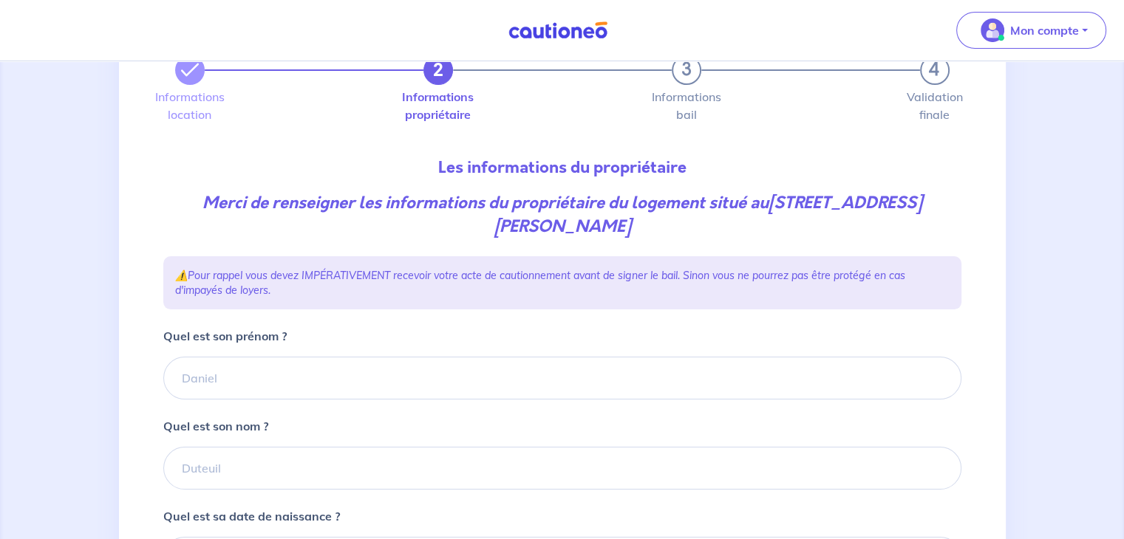
scroll to position [148, 0]
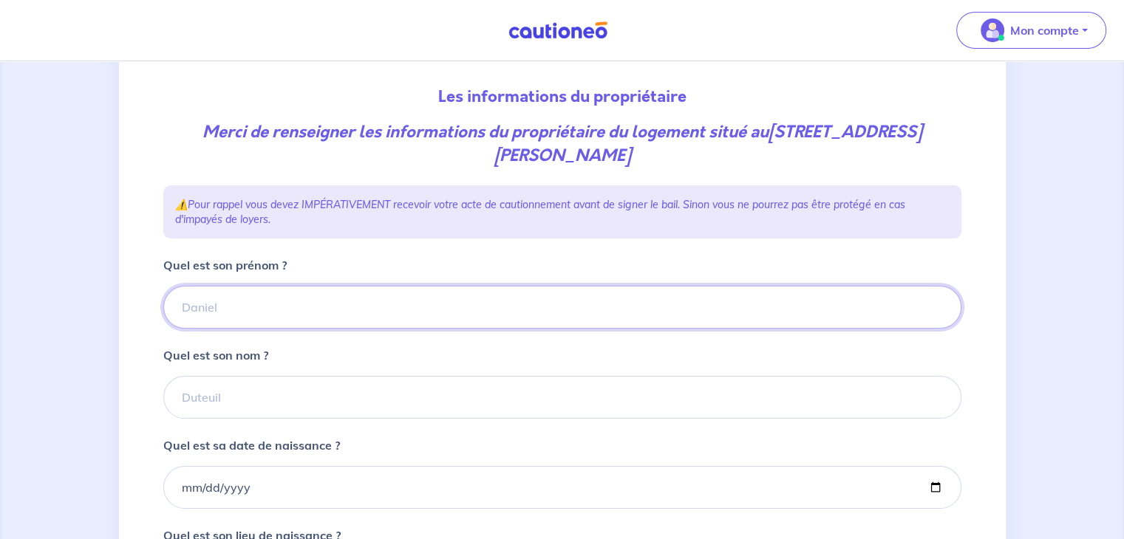
click at [233, 302] on input "Quel est son prénom ?" at bounding box center [562, 307] width 798 height 43
type input "AICHA"
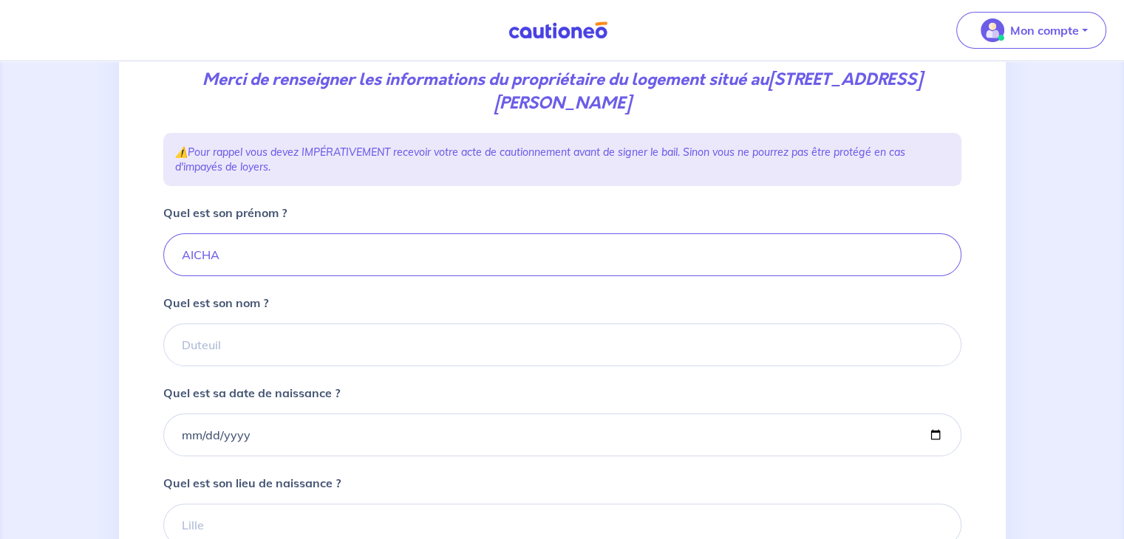
scroll to position [222, 0]
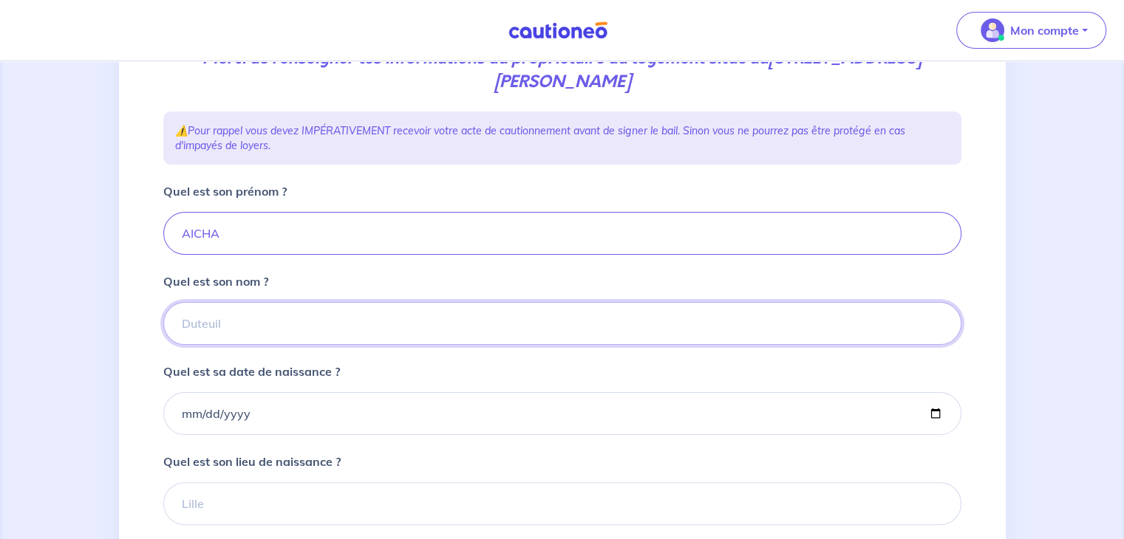
click at [245, 321] on input "Quel est son nom ?" at bounding box center [562, 323] width 798 height 43
type input "KEMMACHE"
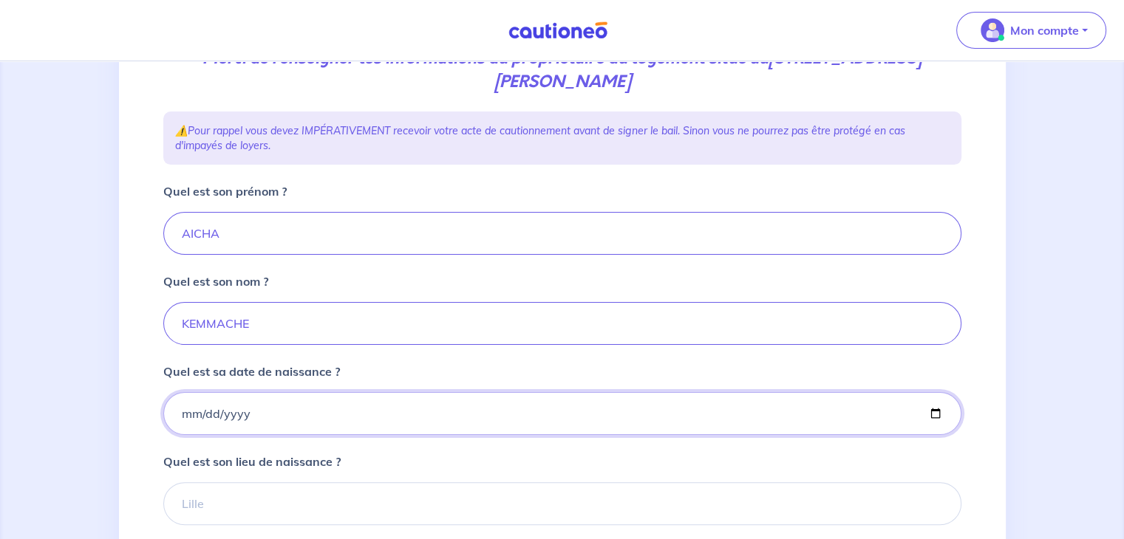
click at [179, 416] on input "Quel est sa date de naissance ?" at bounding box center [562, 413] width 798 height 43
type input "1961-03-25"
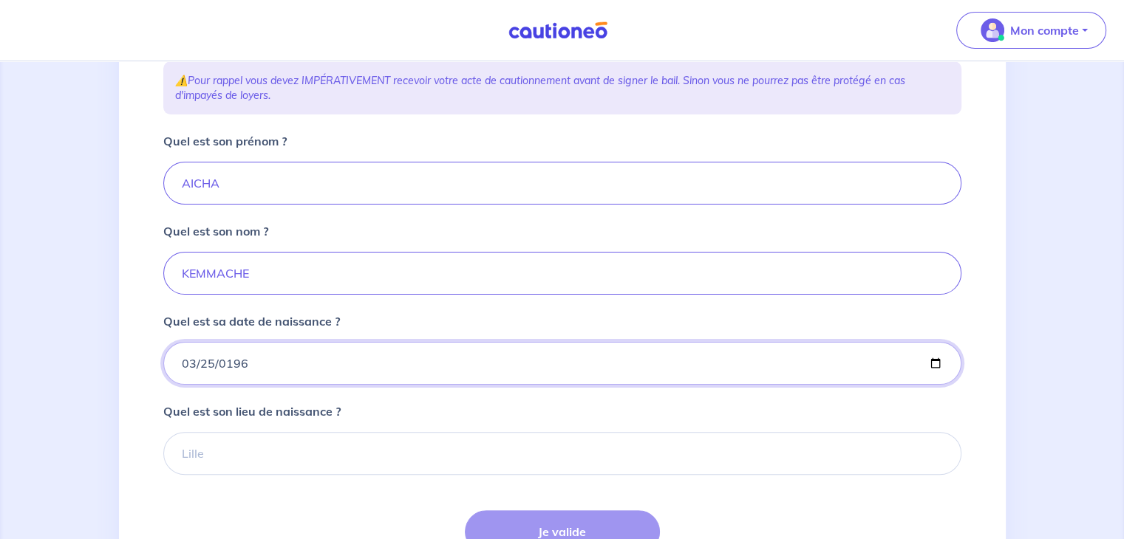
scroll to position [296, 0]
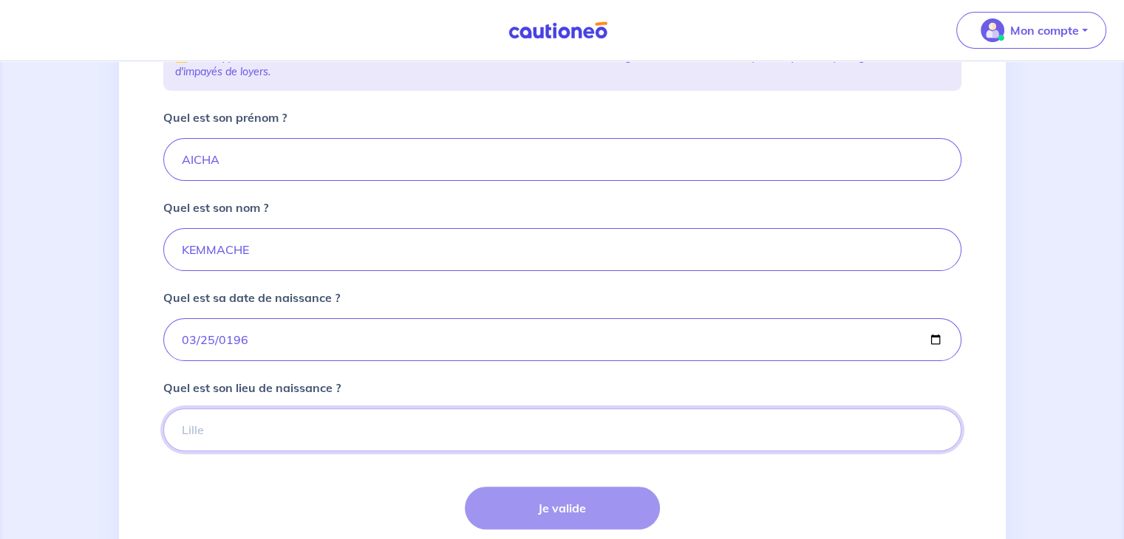
click at [242, 420] on input "Quel est son lieu de naissance ?" at bounding box center [562, 430] width 798 height 43
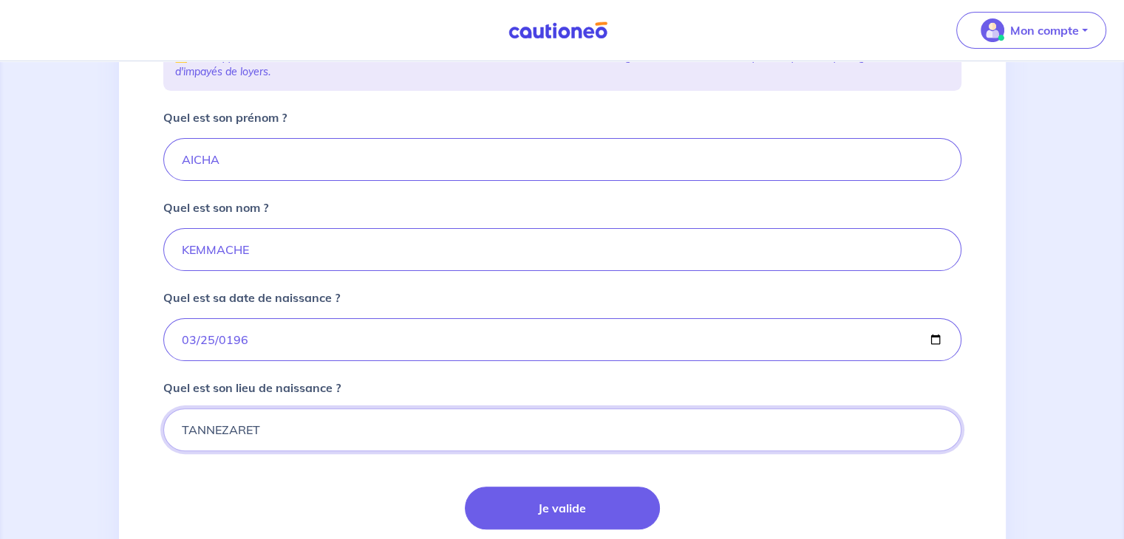
type input "TANNEZARET"
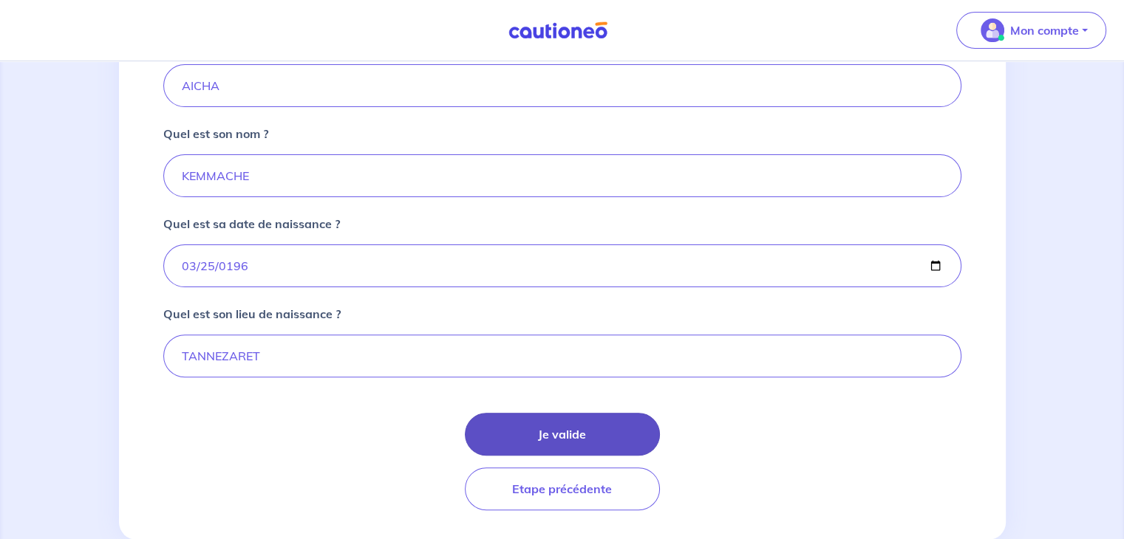
click at [541, 438] on button "Je valide" at bounding box center [562, 434] width 195 height 43
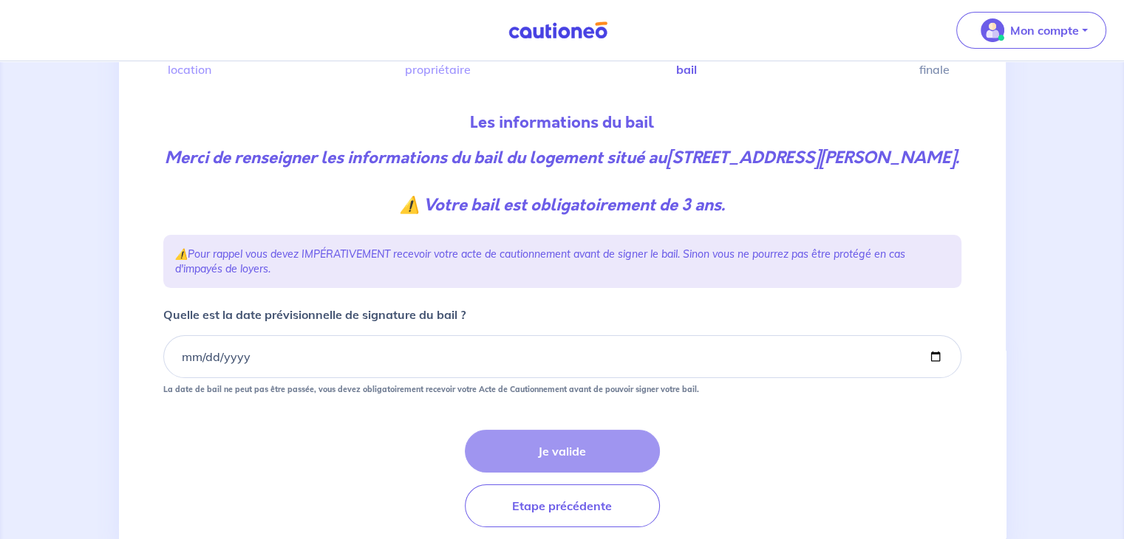
scroll to position [148, 0]
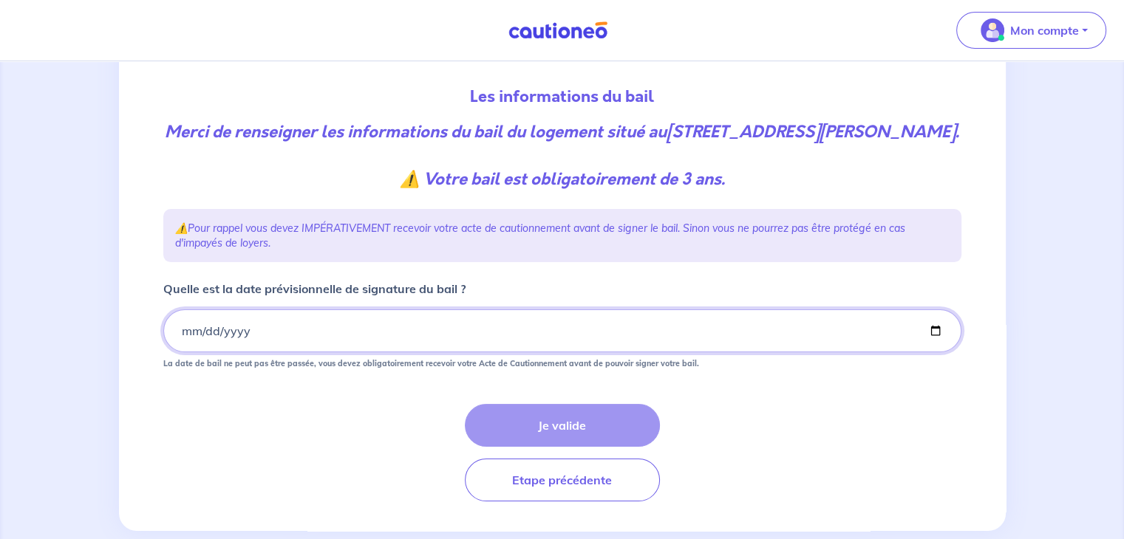
click at [182, 352] on input "Quelle est la date prévisionnelle de signature du bail ?" at bounding box center [562, 331] width 798 height 43
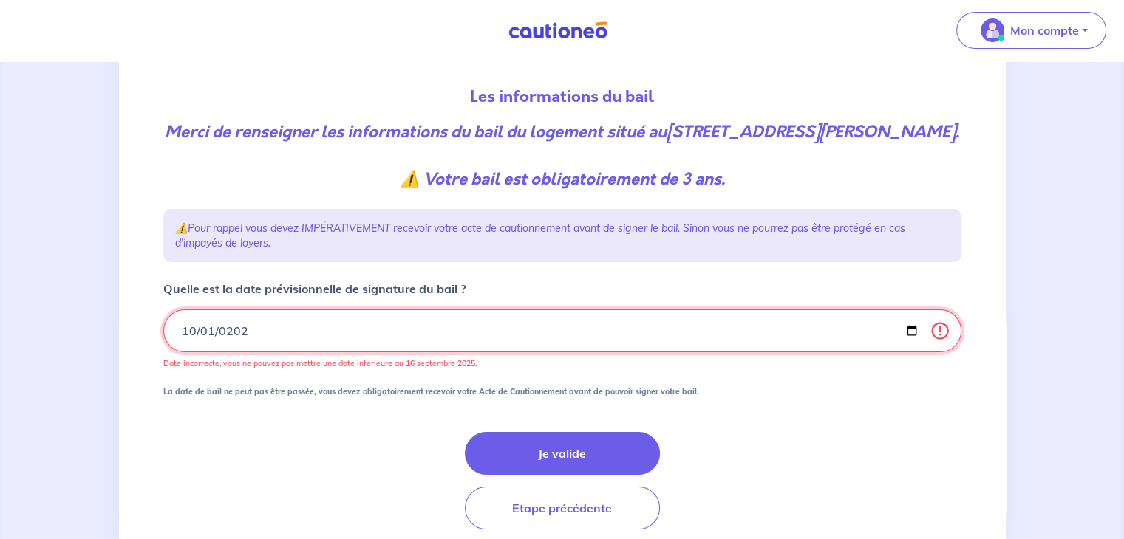
type input "2025-10-01"
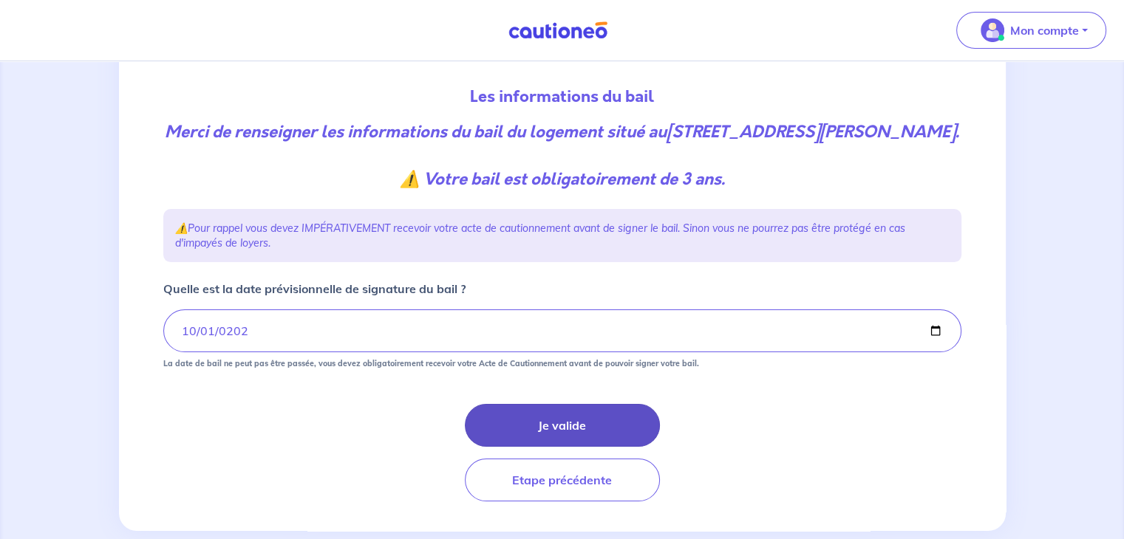
click at [550, 444] on button "Je valide" at bounding box center [562, 425] width 195 height 43
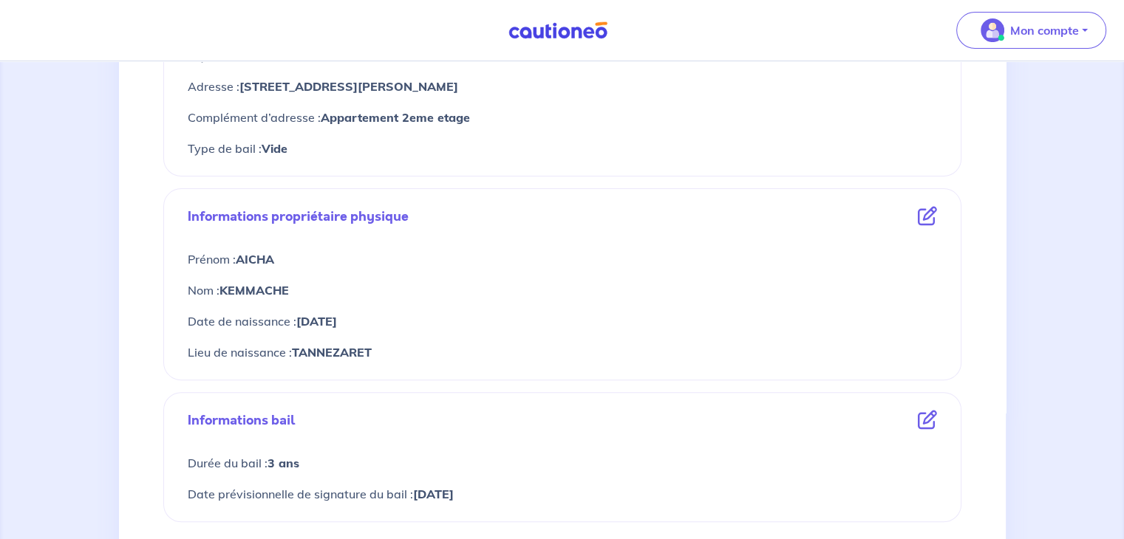
scroll to position [443, 0]
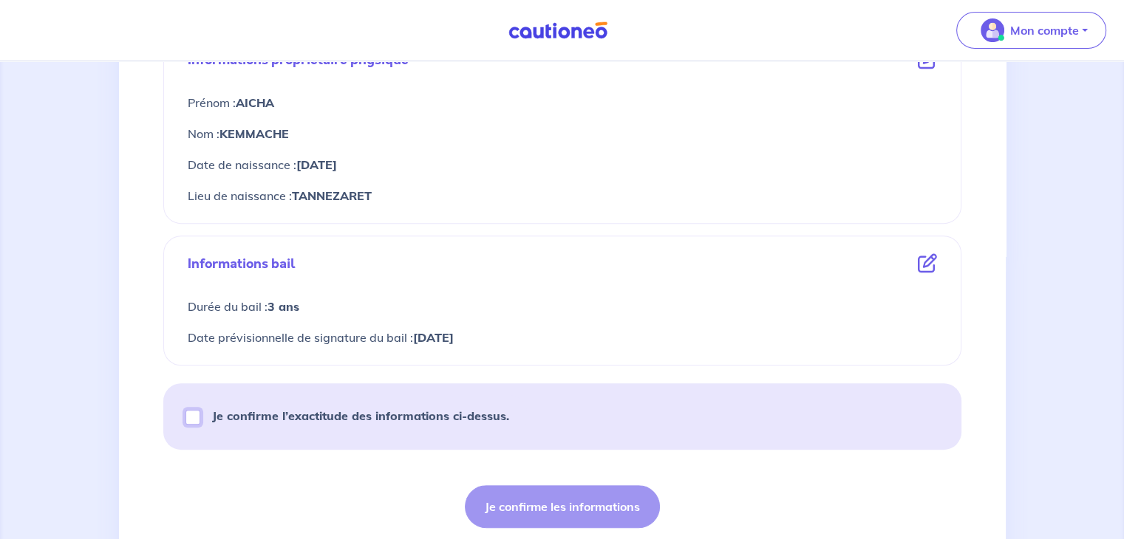
click at [189, 414] on input "Je confirme l’exactitude des informations ci-dessus." at bounding box center [192, 417] width 15 height 15
checkbox input "true"
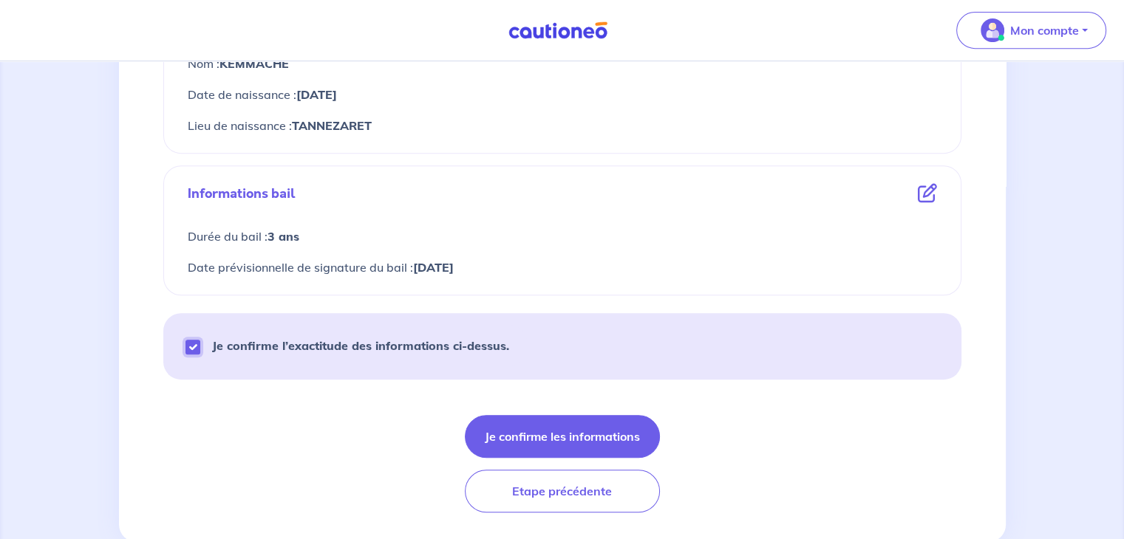
scroll to position [665, 0]
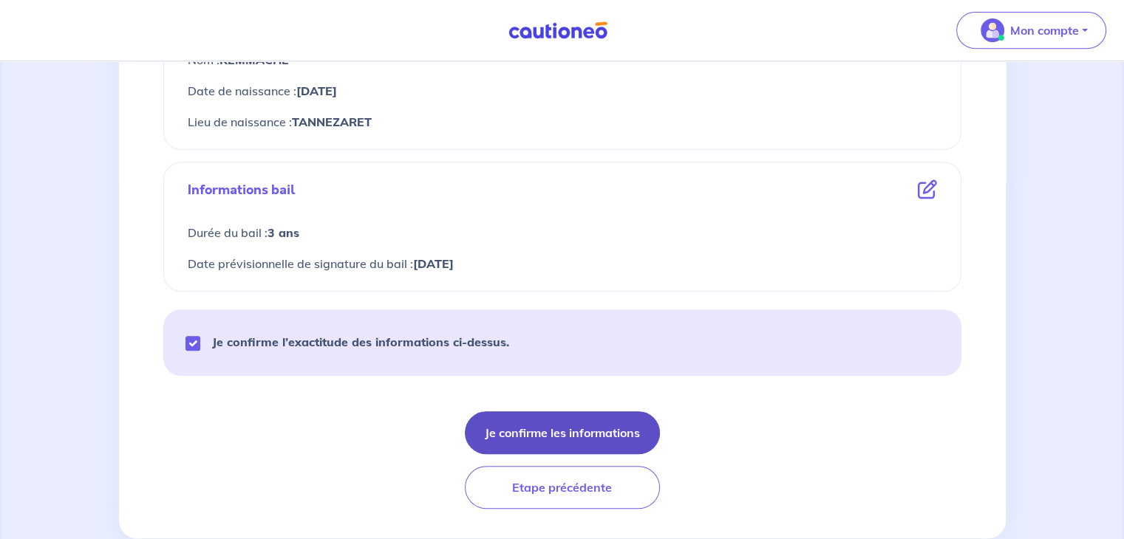
click at [541, 435] on button "Je confirme les informations" at bounding box center [562, 433] width 195 height 43
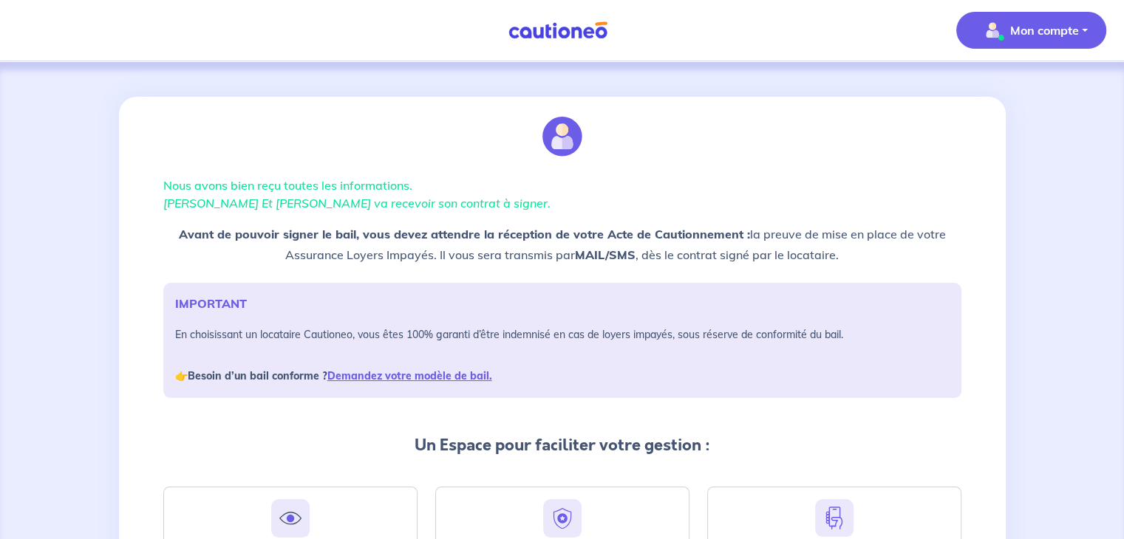
click at [1044, 24] on p "Mon compte" at bounding box center [1044, 30] width 69 height 18
click at [1037, 84] on link "Mes informations" at bounding box center [1016, 93] width 119 height 24
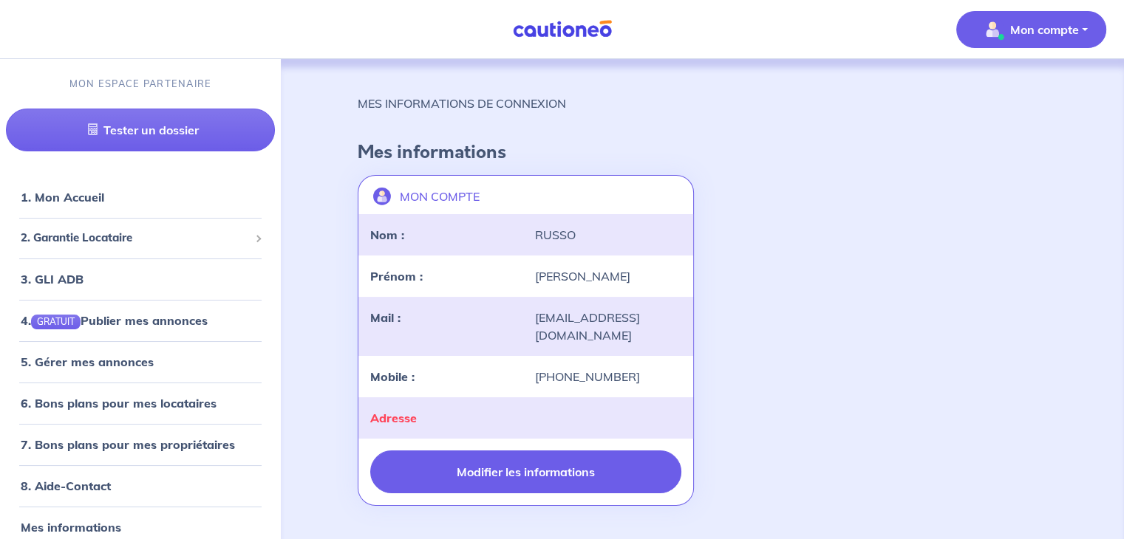
click at [515, 472] on button "Modifier les informations" at bounding box center [525, 472] width 310 height 43
select select "FR"
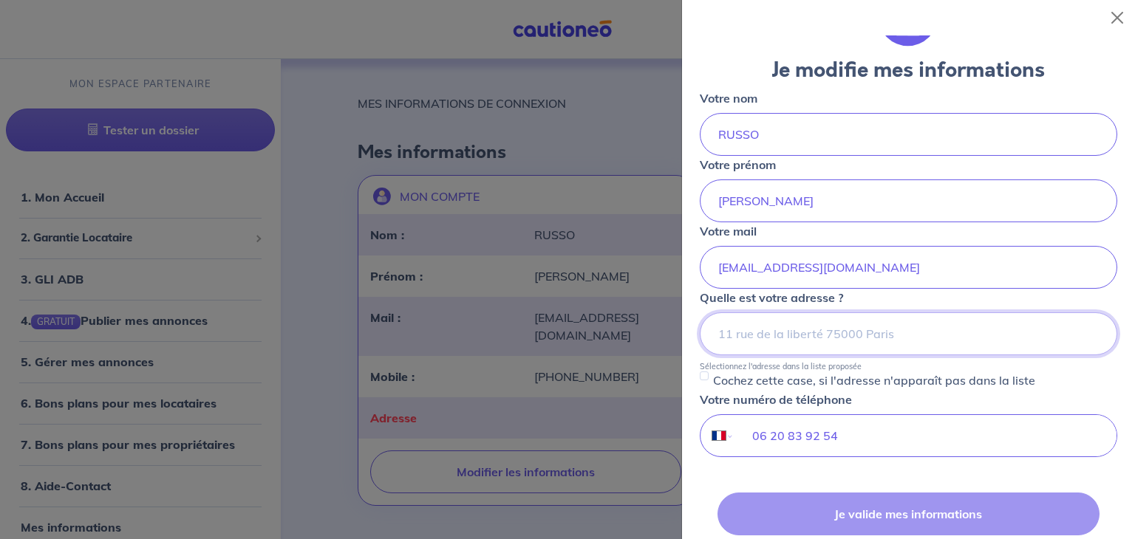
scroll to position [74, 0]
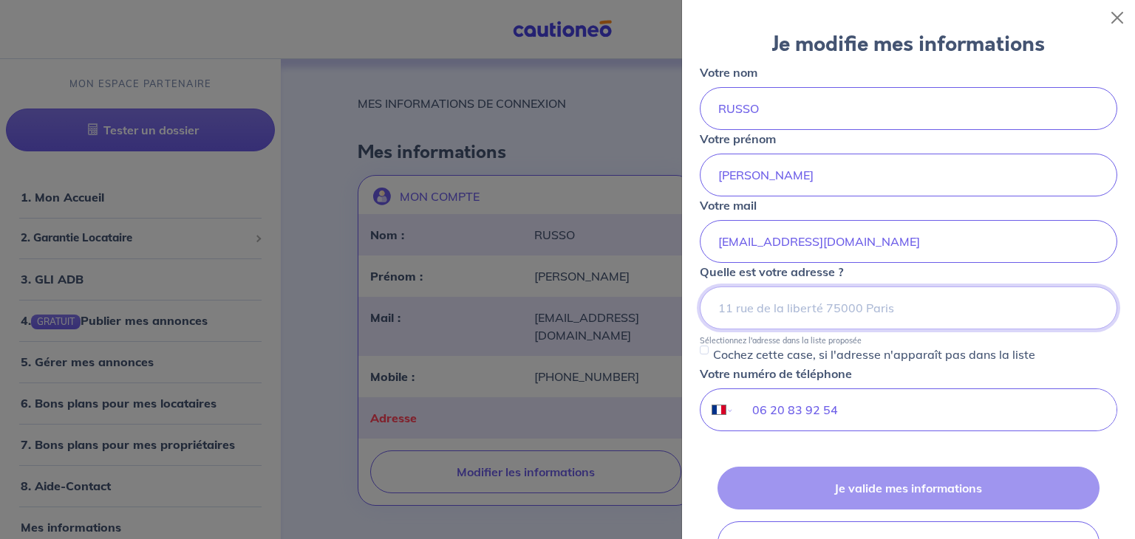
click at [785, 317] on input at bounding box center [908, 308] width 417 height 43
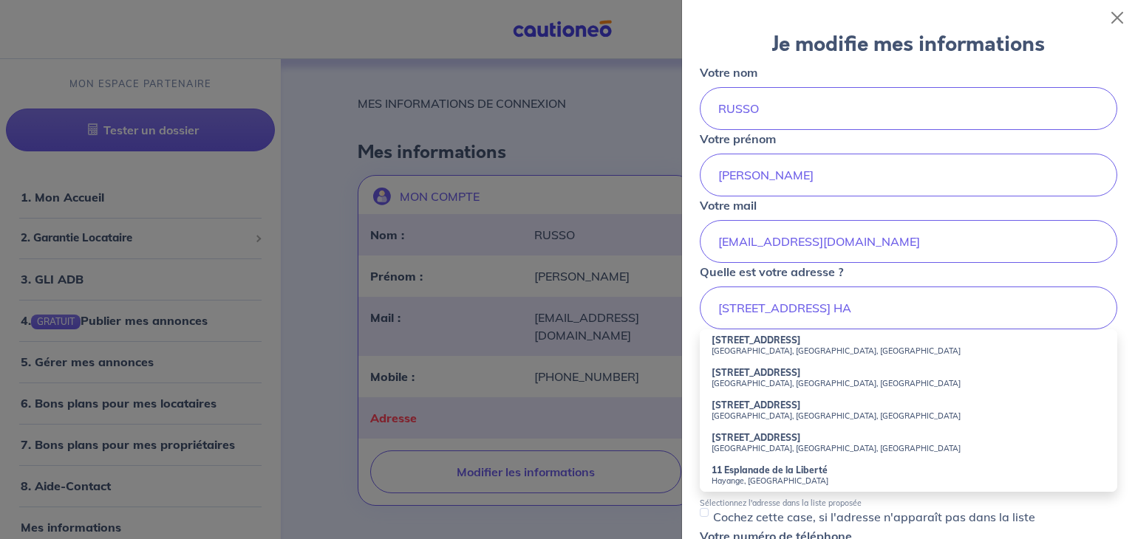
click at [760, 465] on strong "11 Esplanade de la Liberté" at bounding box center [769, 470] width 116 height 11
type input "11 Esplanade de la Liberté, Hayange, France"
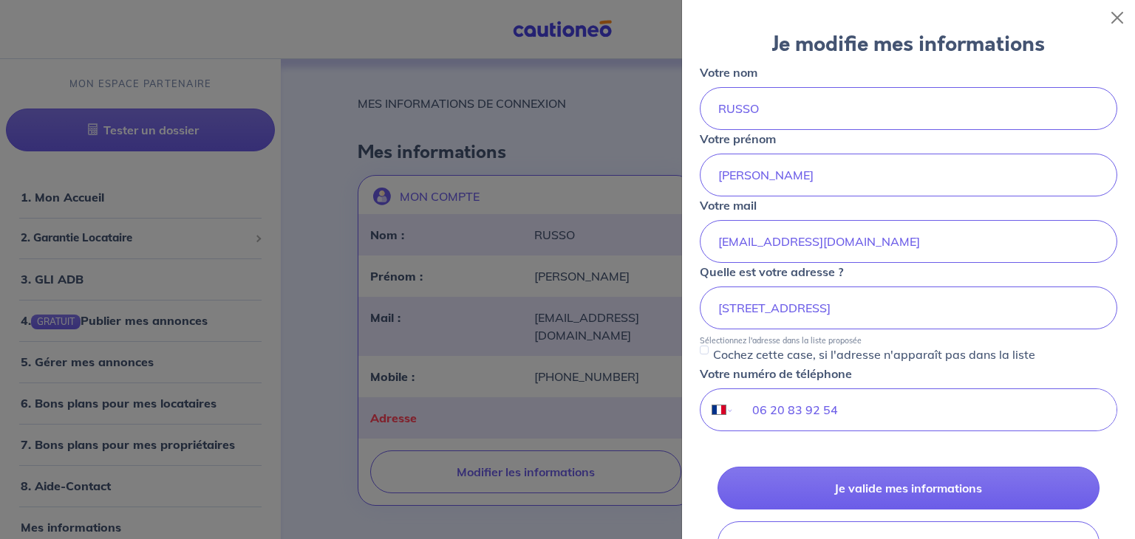
scroll to position [222, 0]
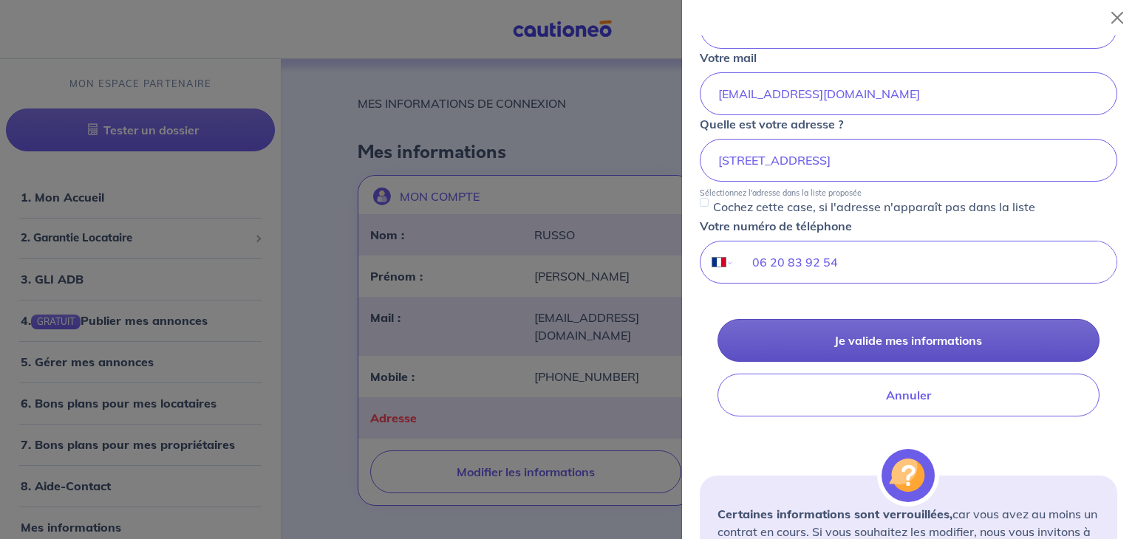
click at [886, 331] on button "Je valide mes informations" at bounding box center [908, 340] width 382 height 43
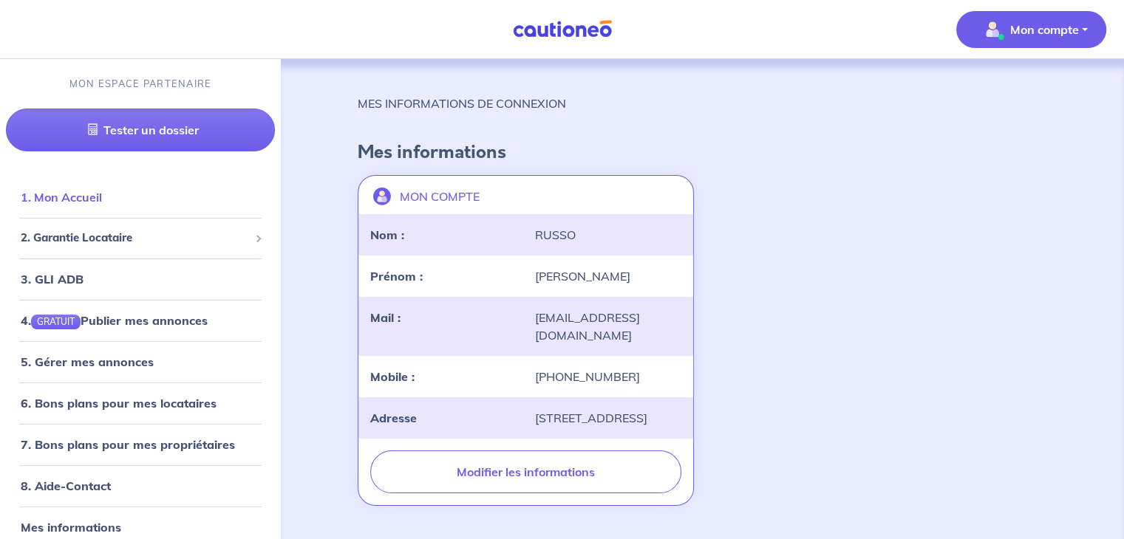
click at [39, 194] on link "1. Mon Accueil" at bounding box center [61, 197] width 81 height 15
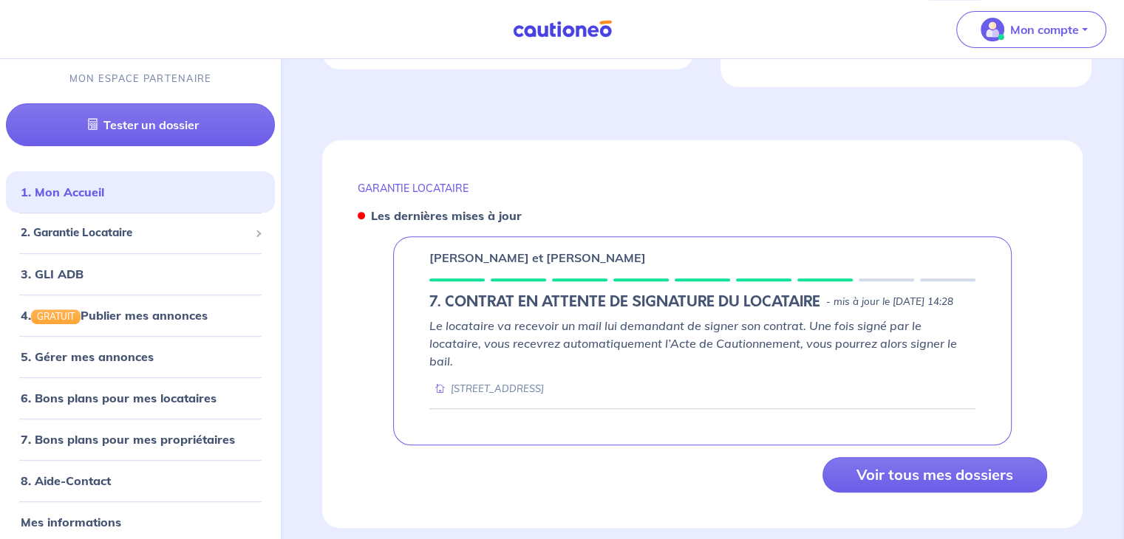
scroll to position [536, 0]
